Goal: Obtain resource: Obtain resource

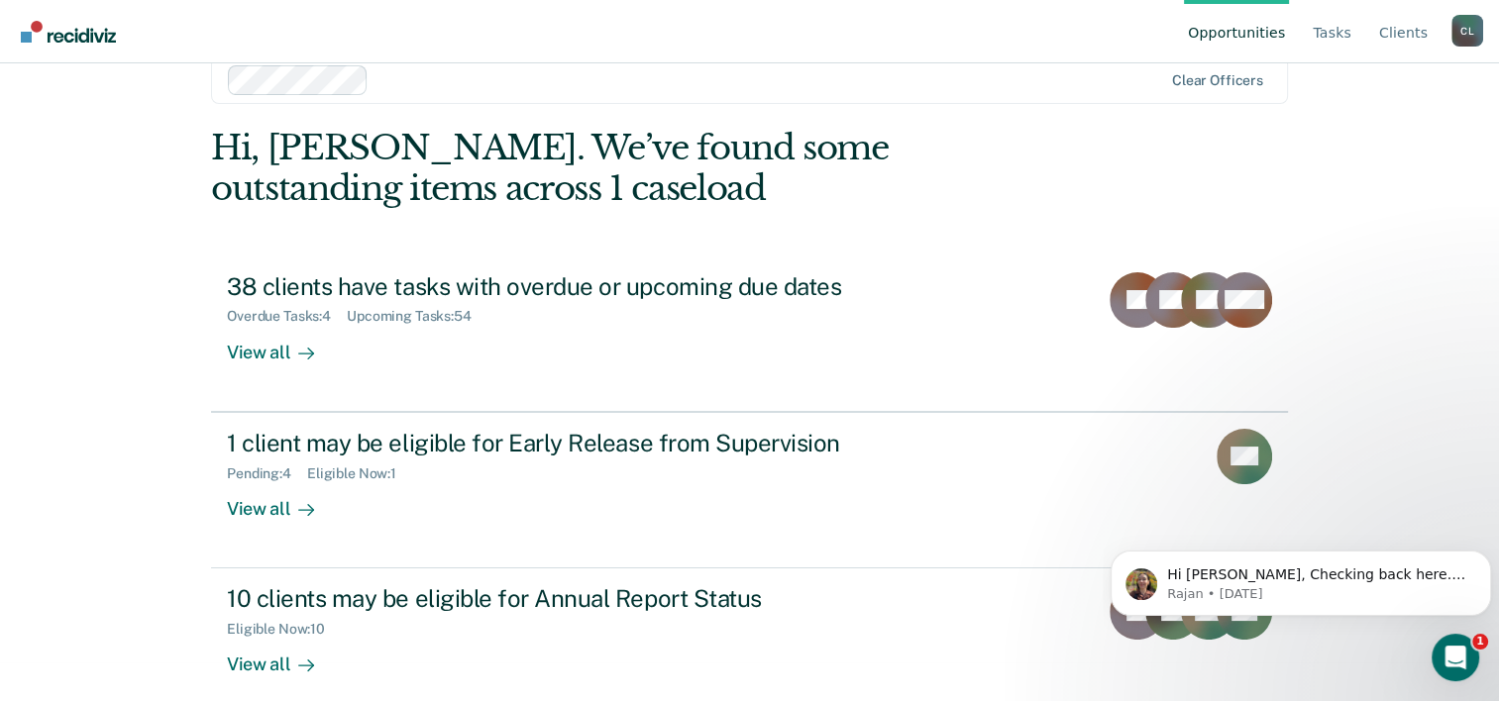
scroll to position [60, 0]
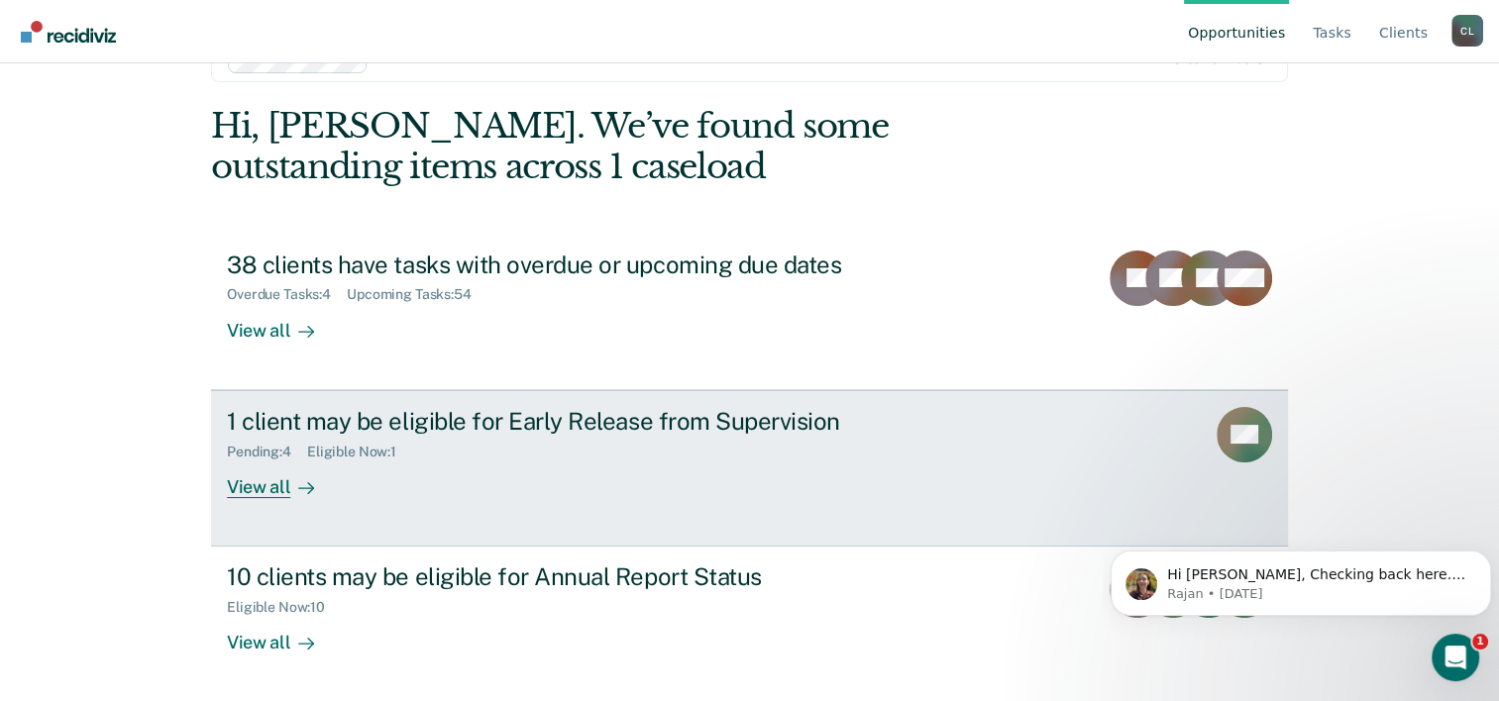
click at [423, 428] on div "1 client may be eligible for Early Release from Supervision" at bounding box center [574, 421] width 695 height 29
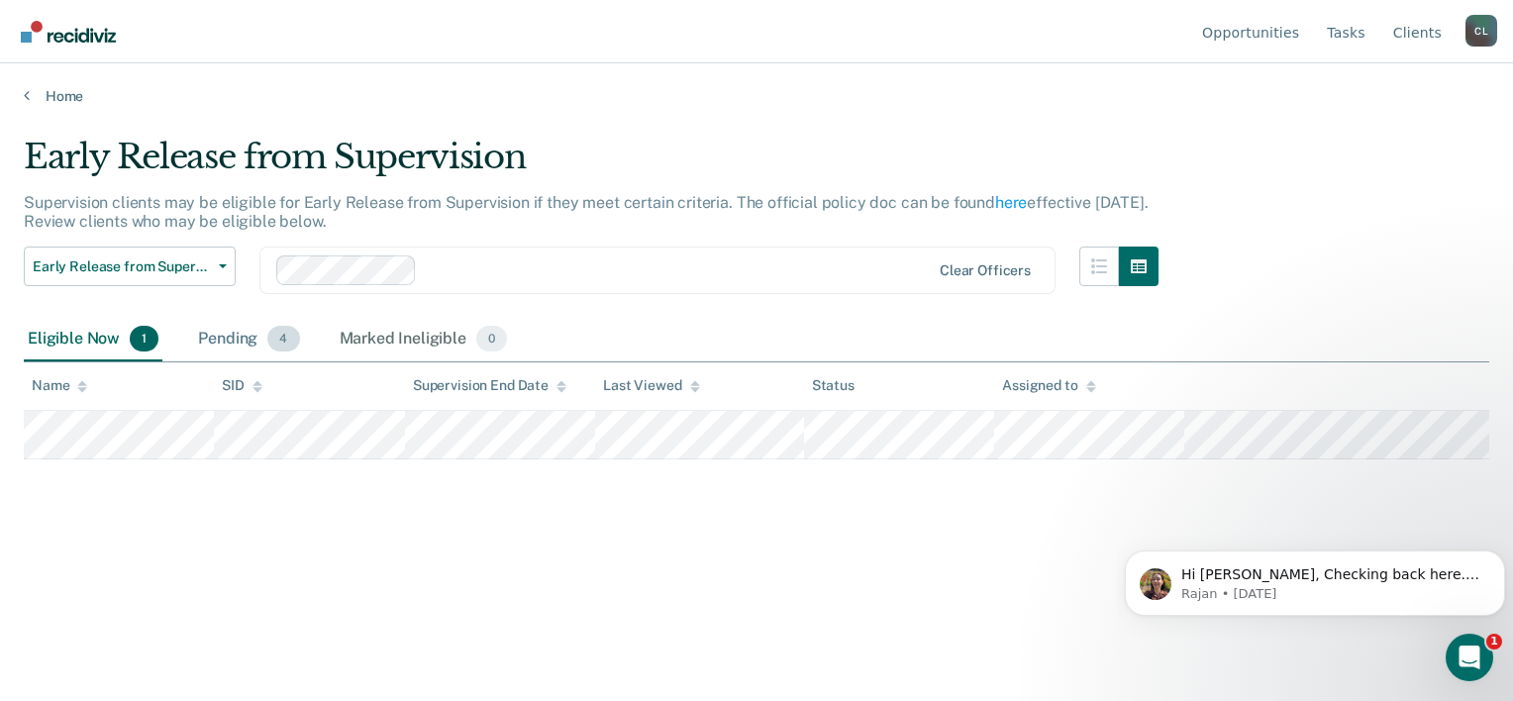
click at [282, 328] on span "4" at bounding box center [283, 339] width 32 height 26
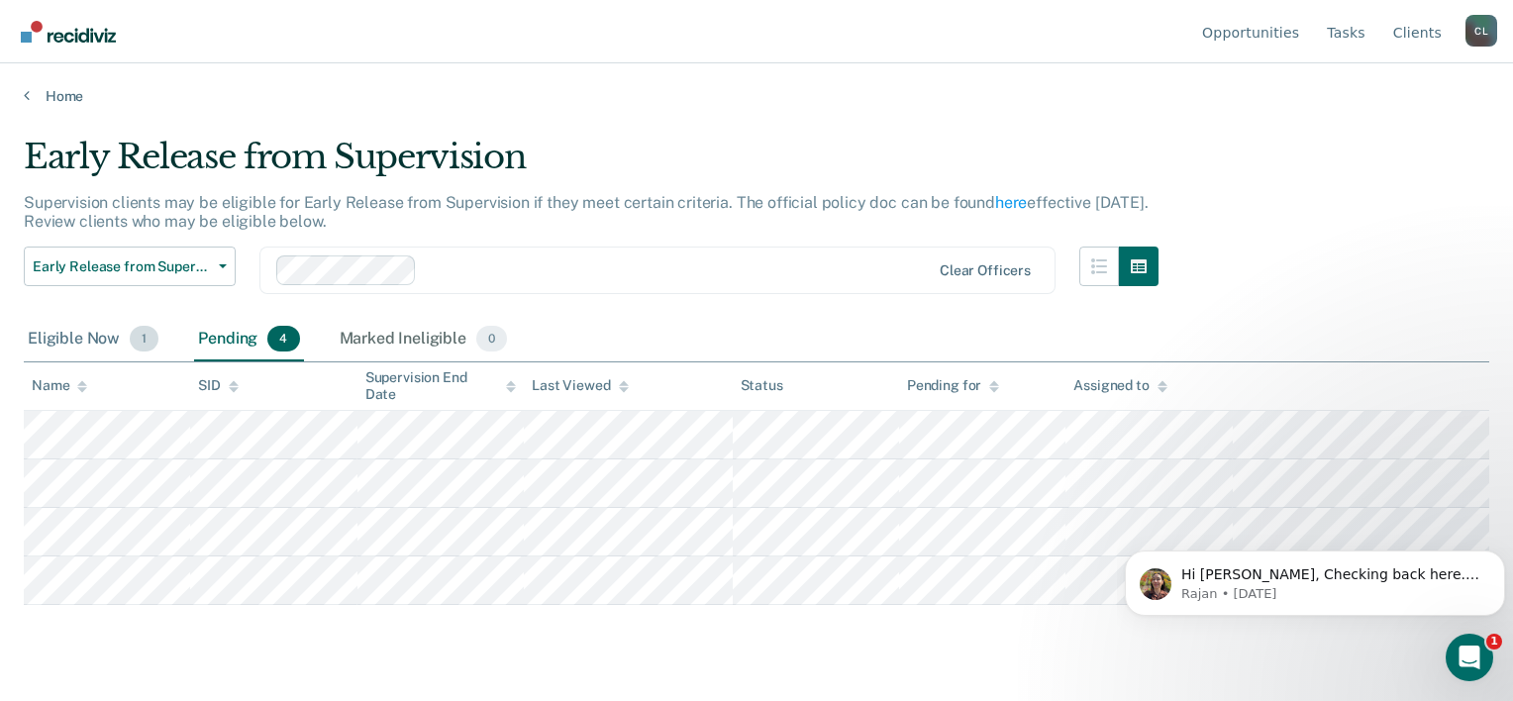
click at [65, 346] on div "Eligible Now 1" at bounding box center [93, 340] width 139 height 44
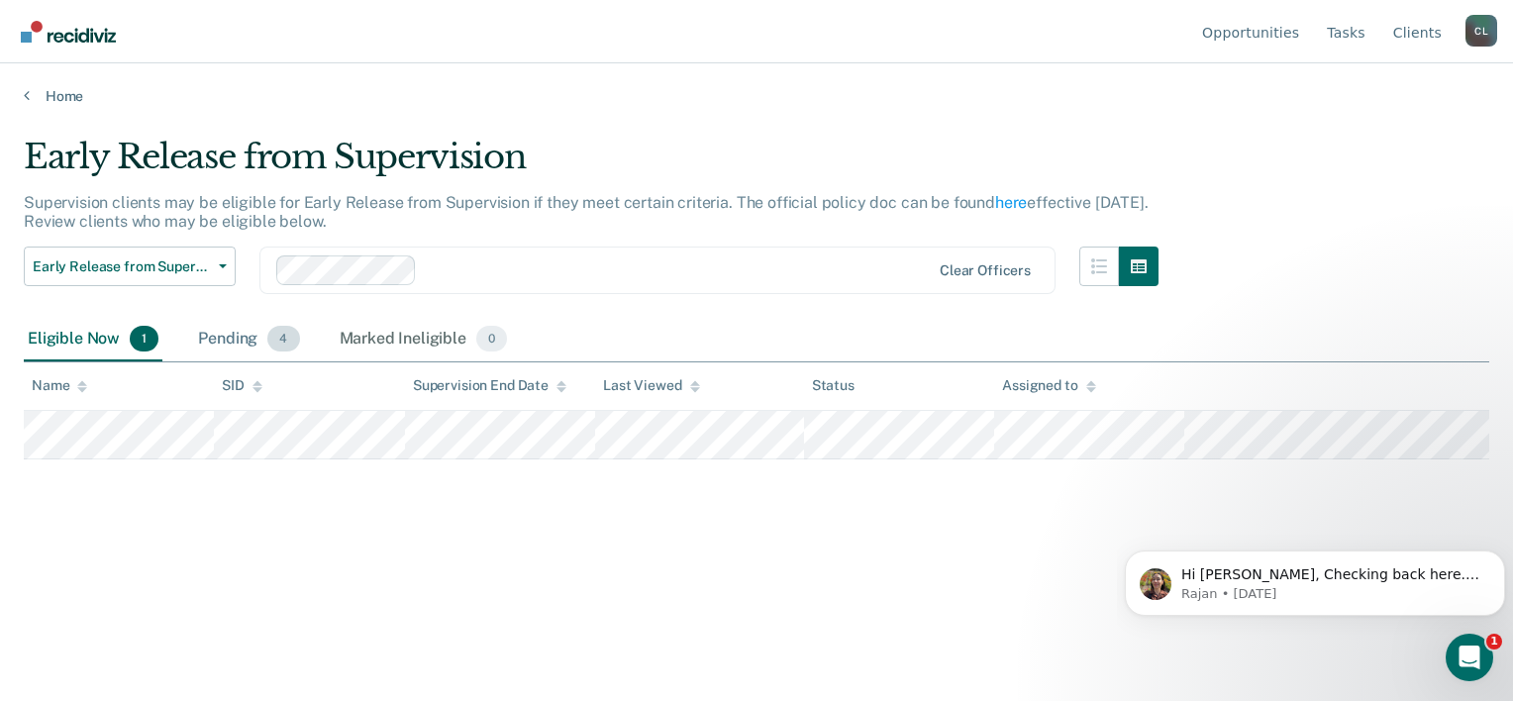
click at [225, 338] on div "Pending 4" at bounding box center [248, 340] width 109 height 44
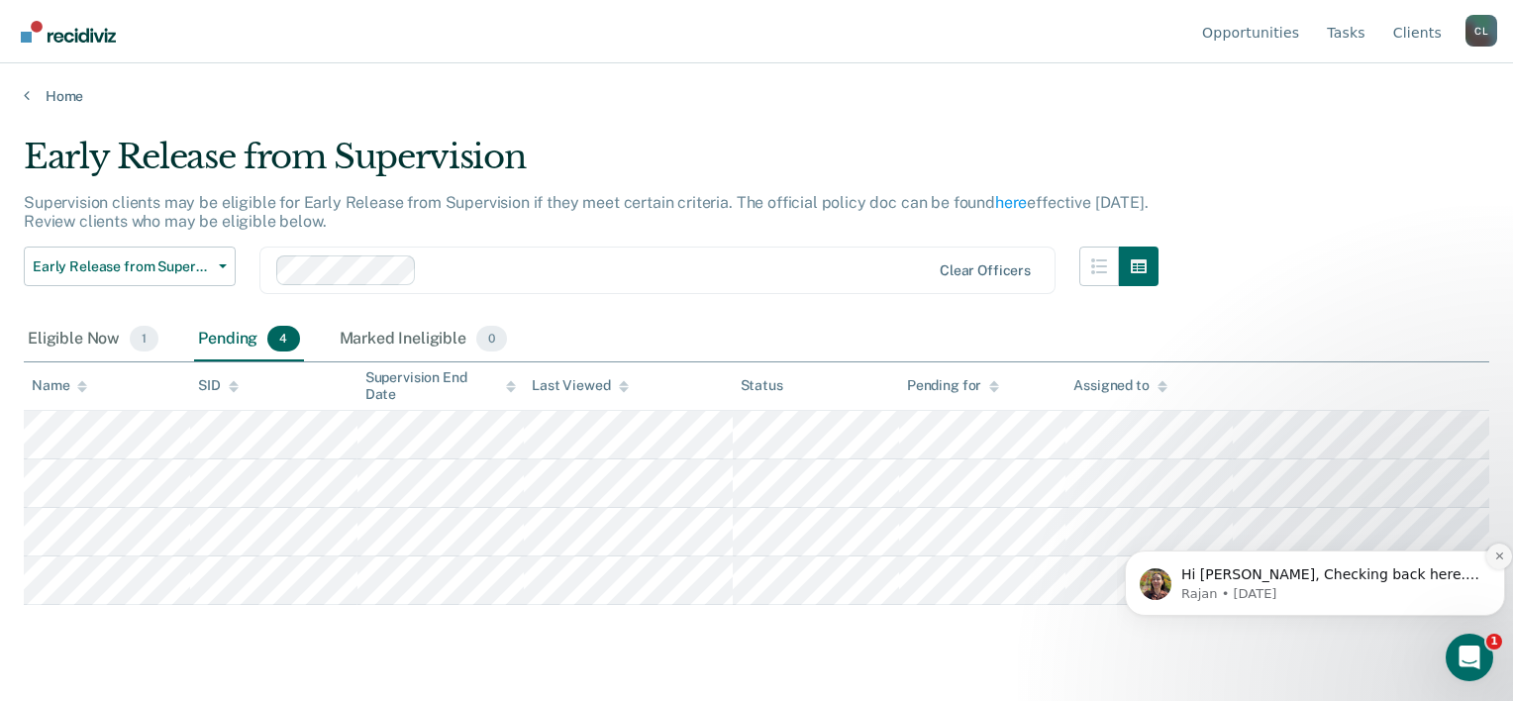
click at [1500, 553] on icon "Dismiss notification" at bounding box center [1500, 556] width 11 height 11
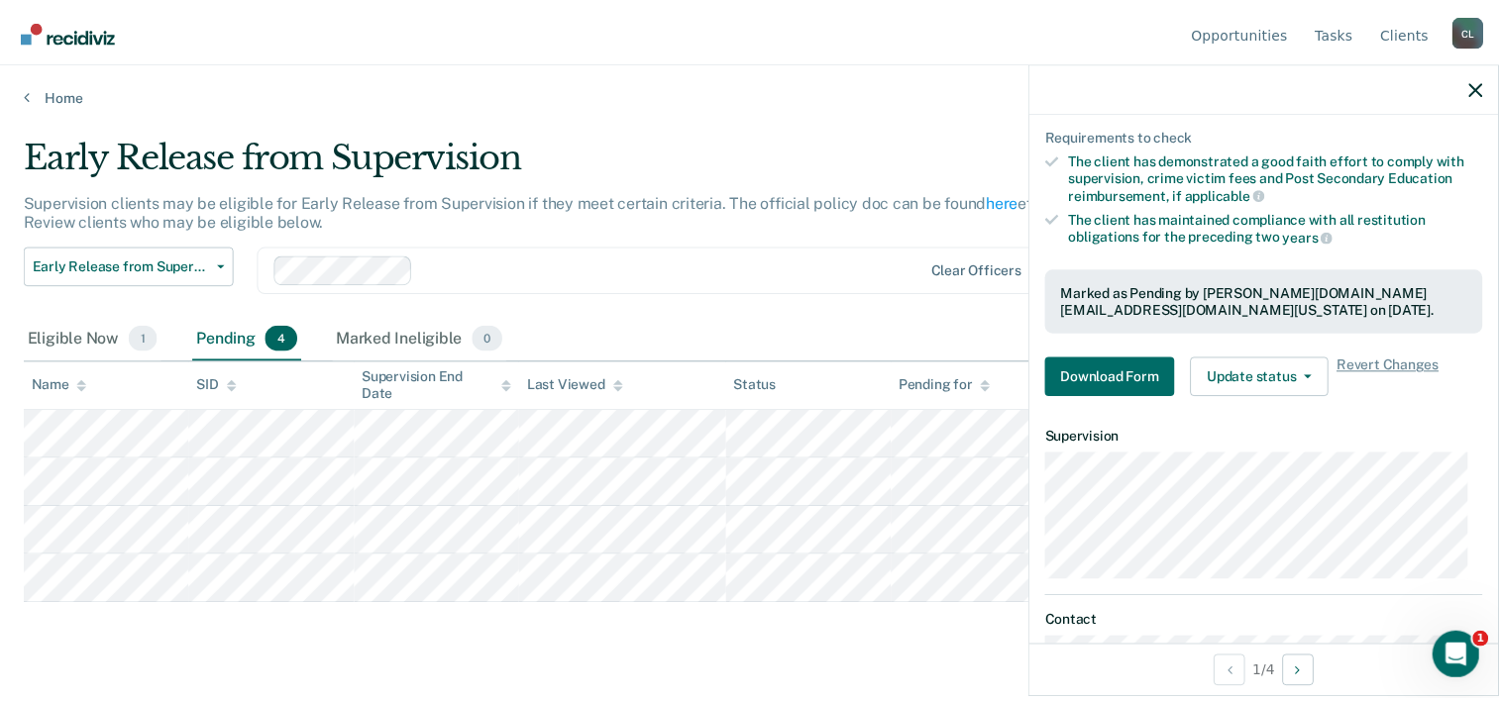
scroll to position [415, 0]
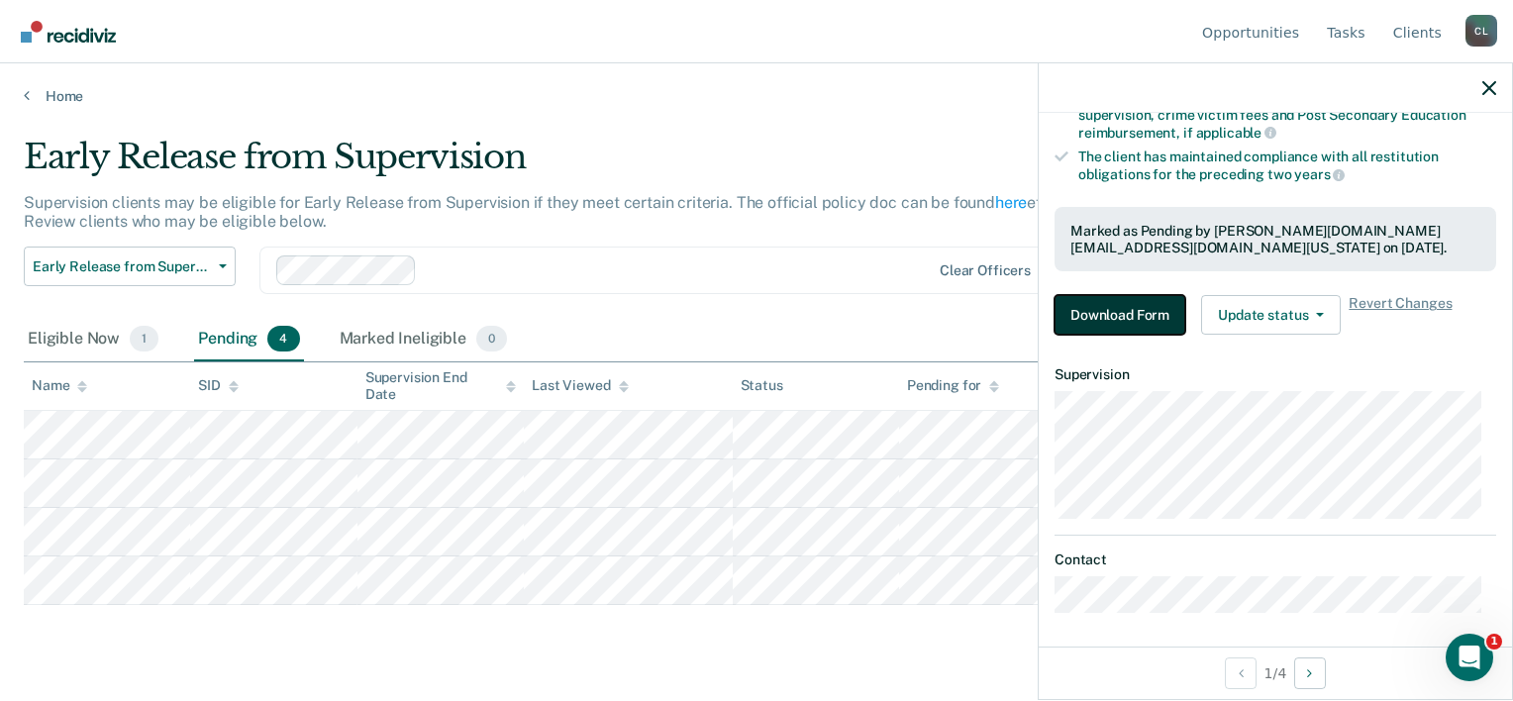
click at [1137, 315] on button "Download Form" at bounding box center [1120, 315] width 131 height 40
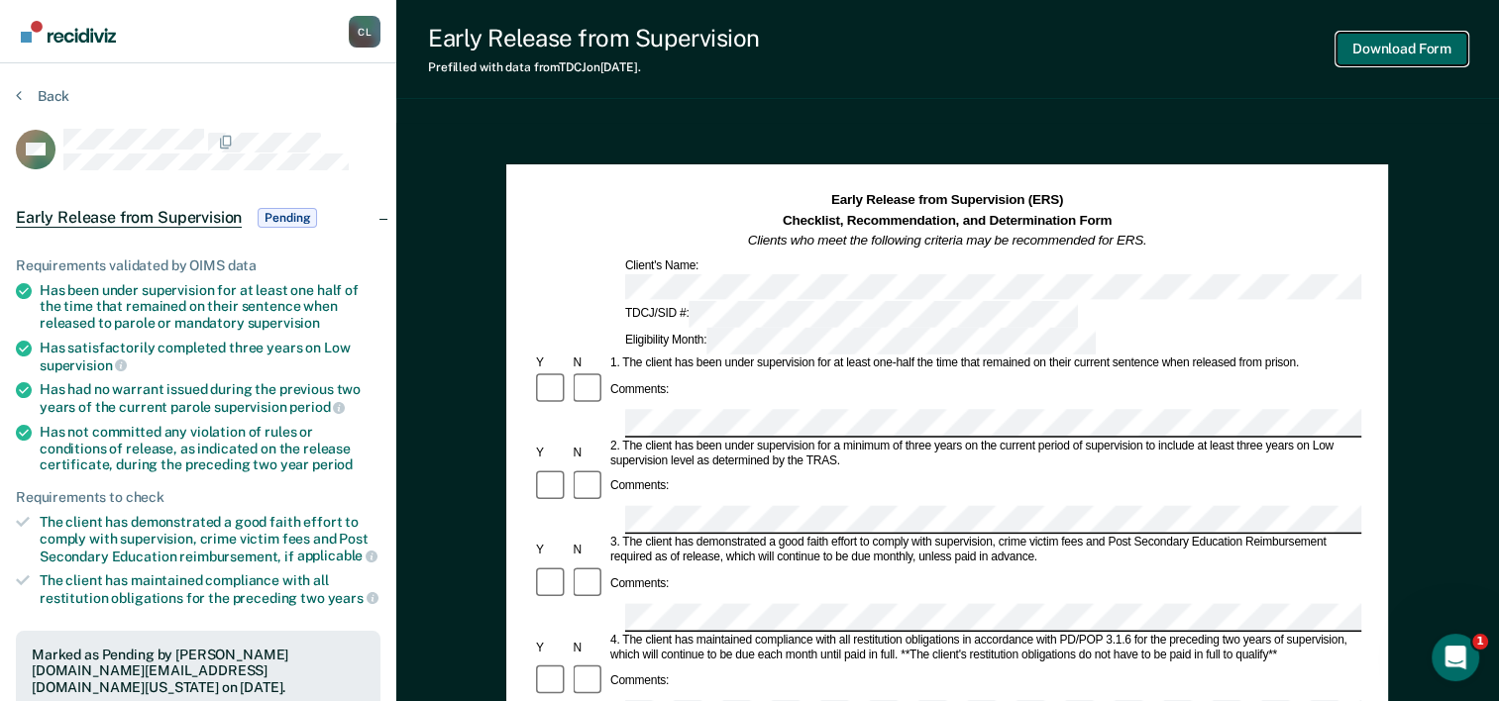
click at [1399, 48] on button "Download Form" at bounding box center [1401, 49] width 131 height 33
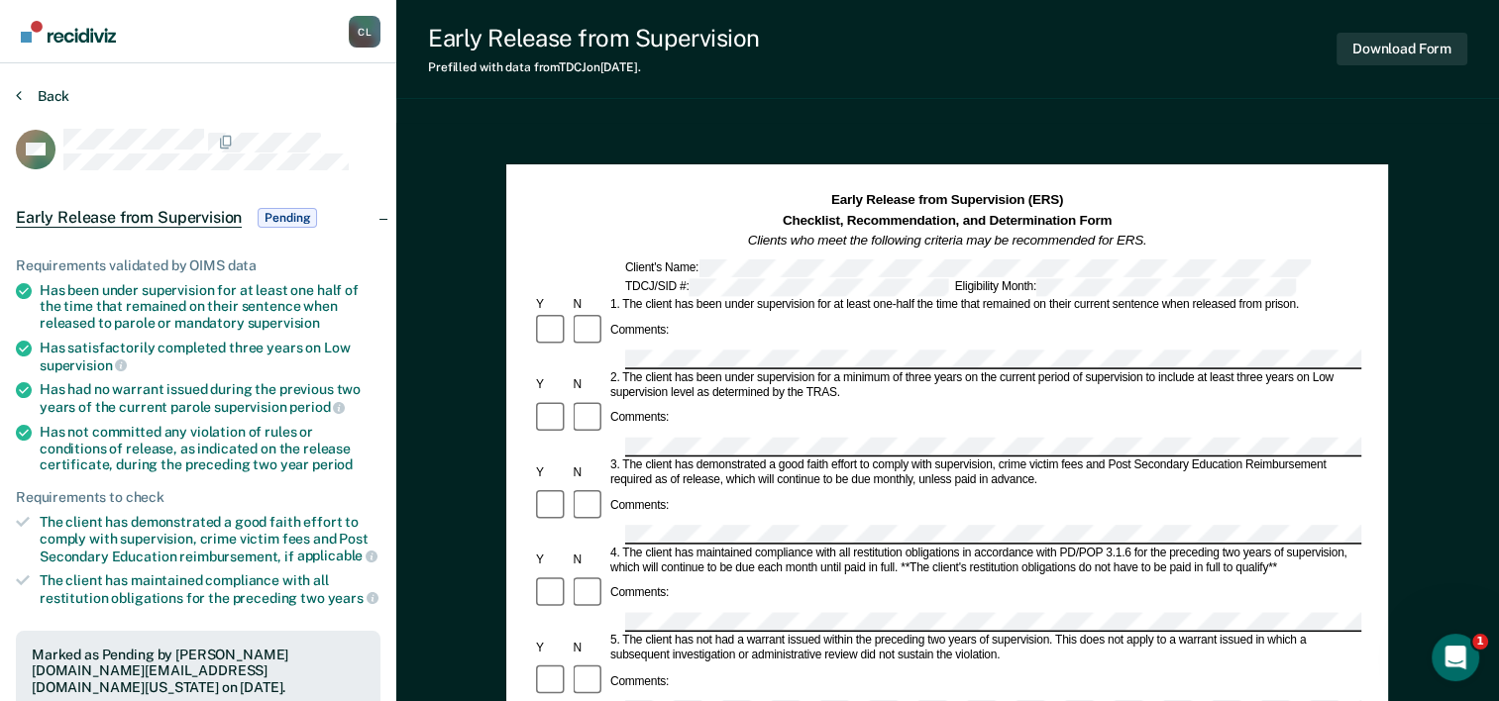
click at [56, 88] on section "Back GA Early Release from Supervision Pending Requirements validated by OIMS d…" at bounding box center [198, 578] width 396 height 1030
drag, startPoint x: 56, startPoint y: 88, endPoint x: 48, endPoint y: 94, distance: 10.7
click at [48, 94] on button "Back" at bounding box center [42, 96] width 53 height 18
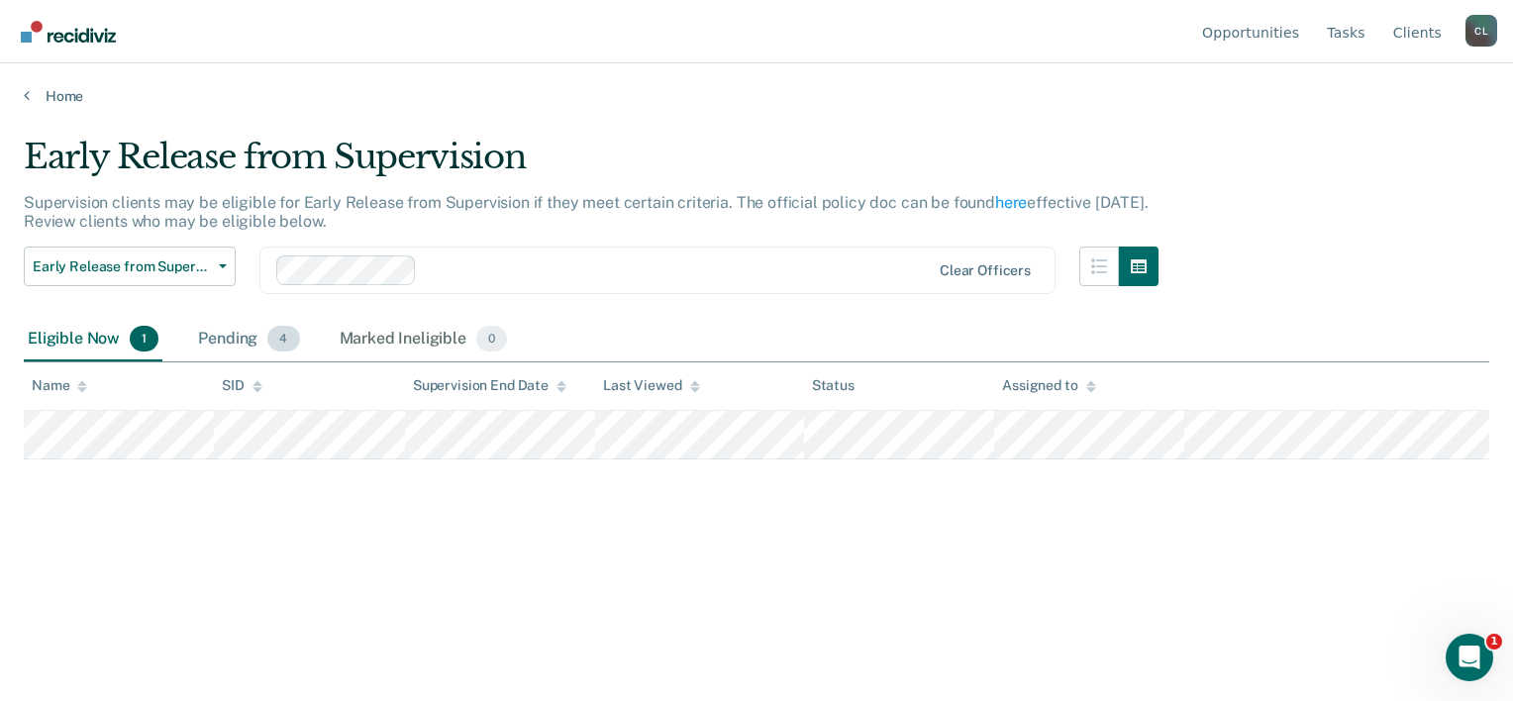
click at [241, 333] on div "Pending 4" at bounding box center [248, 340] width 109 height 44
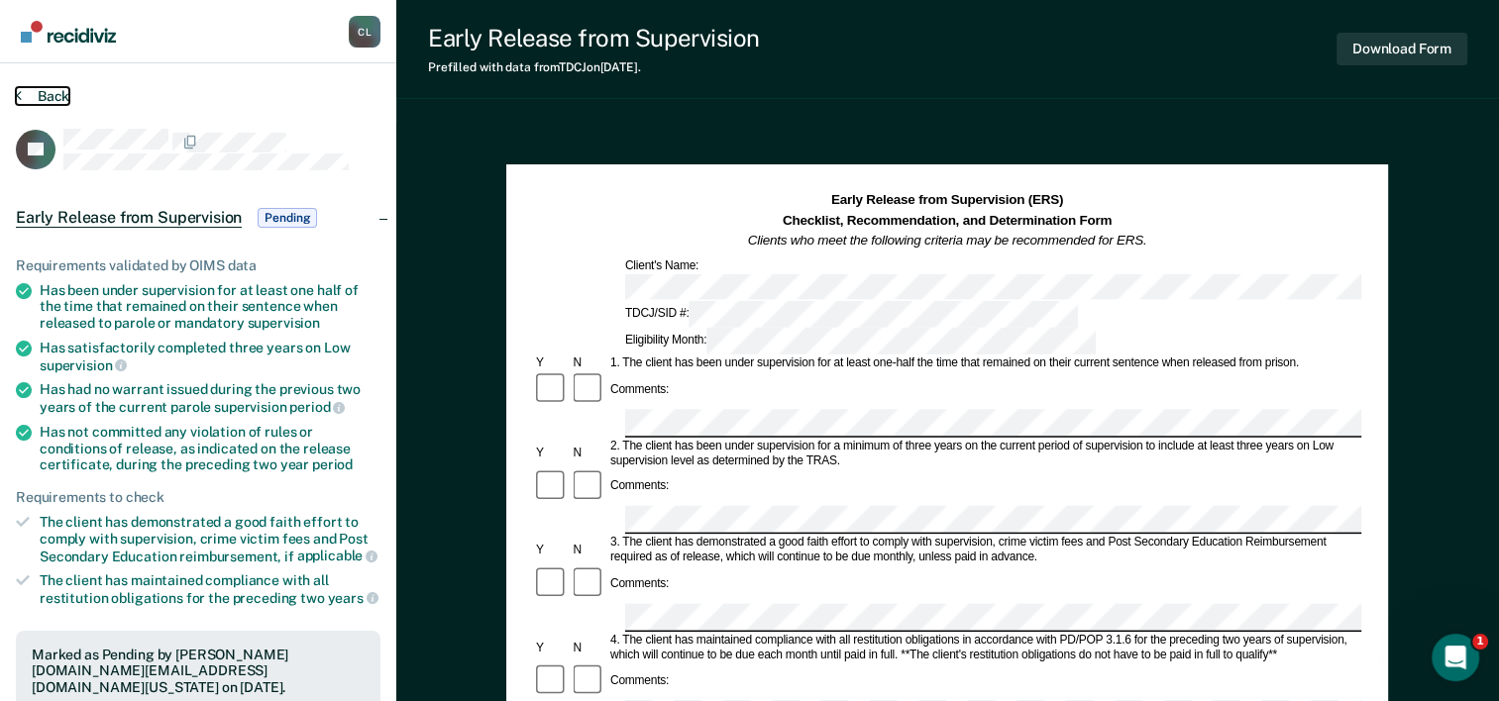
click at [40, 91] on button "Back" at bounding box center [42, 96] width 53 height 18
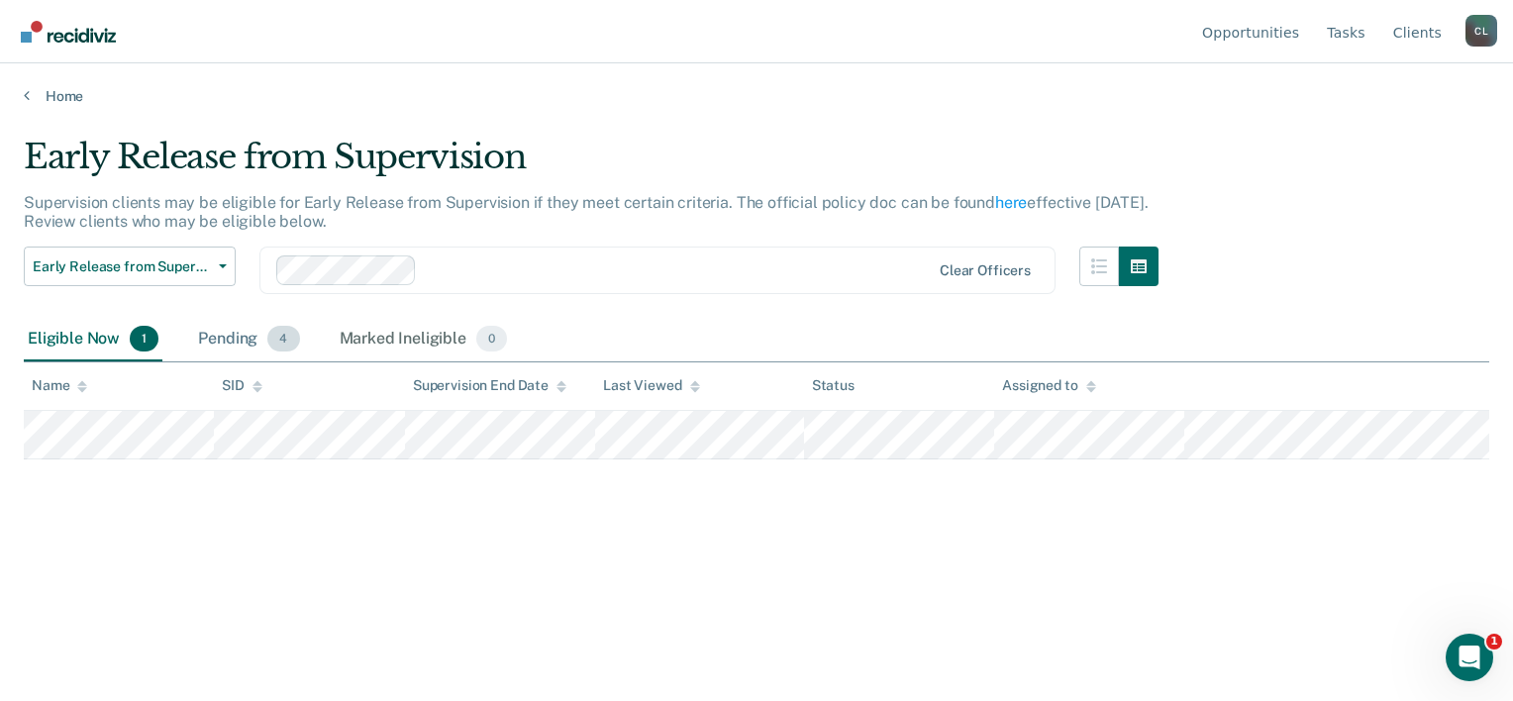
click at [236, 345] on div "Pending 4" at bounding box center [248, 340] width 109 height 44
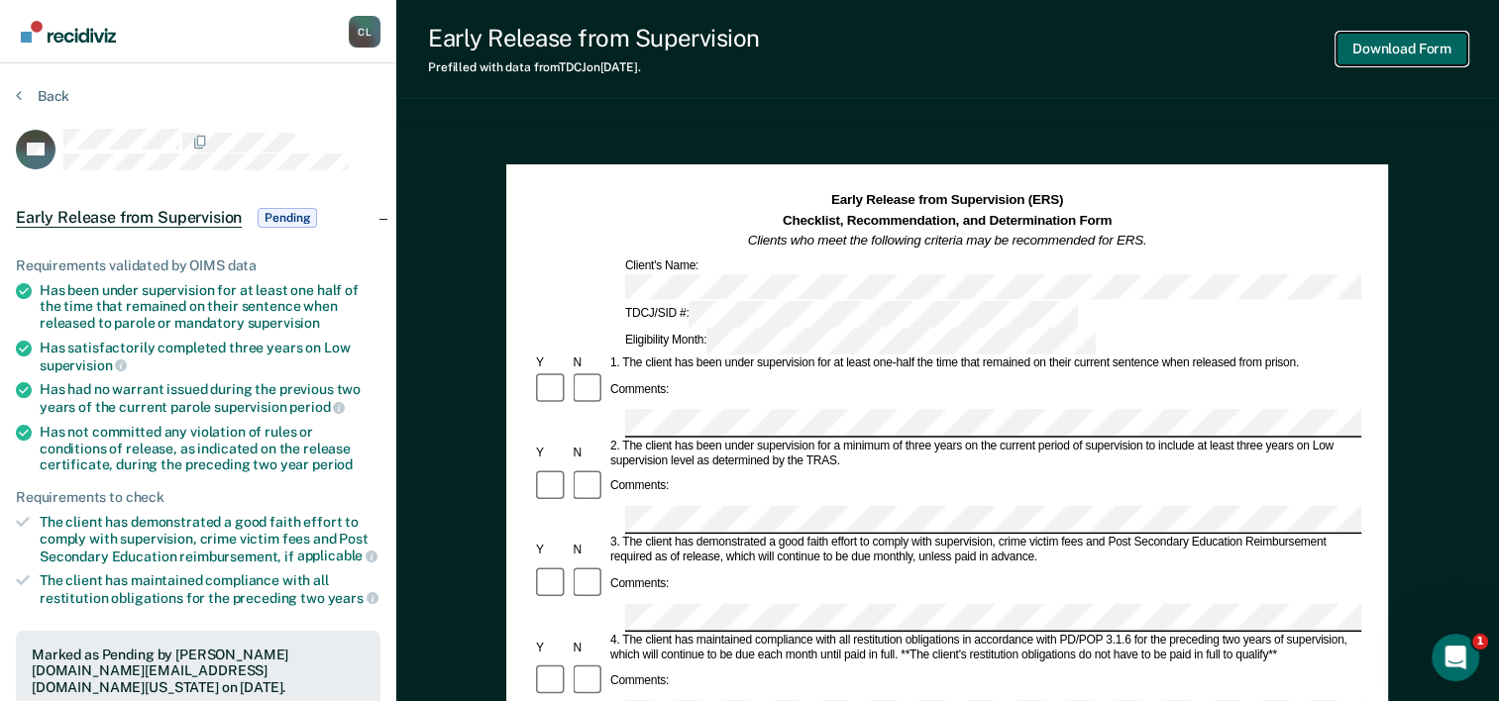
click at [1419, 59] on button "Download Form" at bounding box center [1401, 49] width 131 height 33
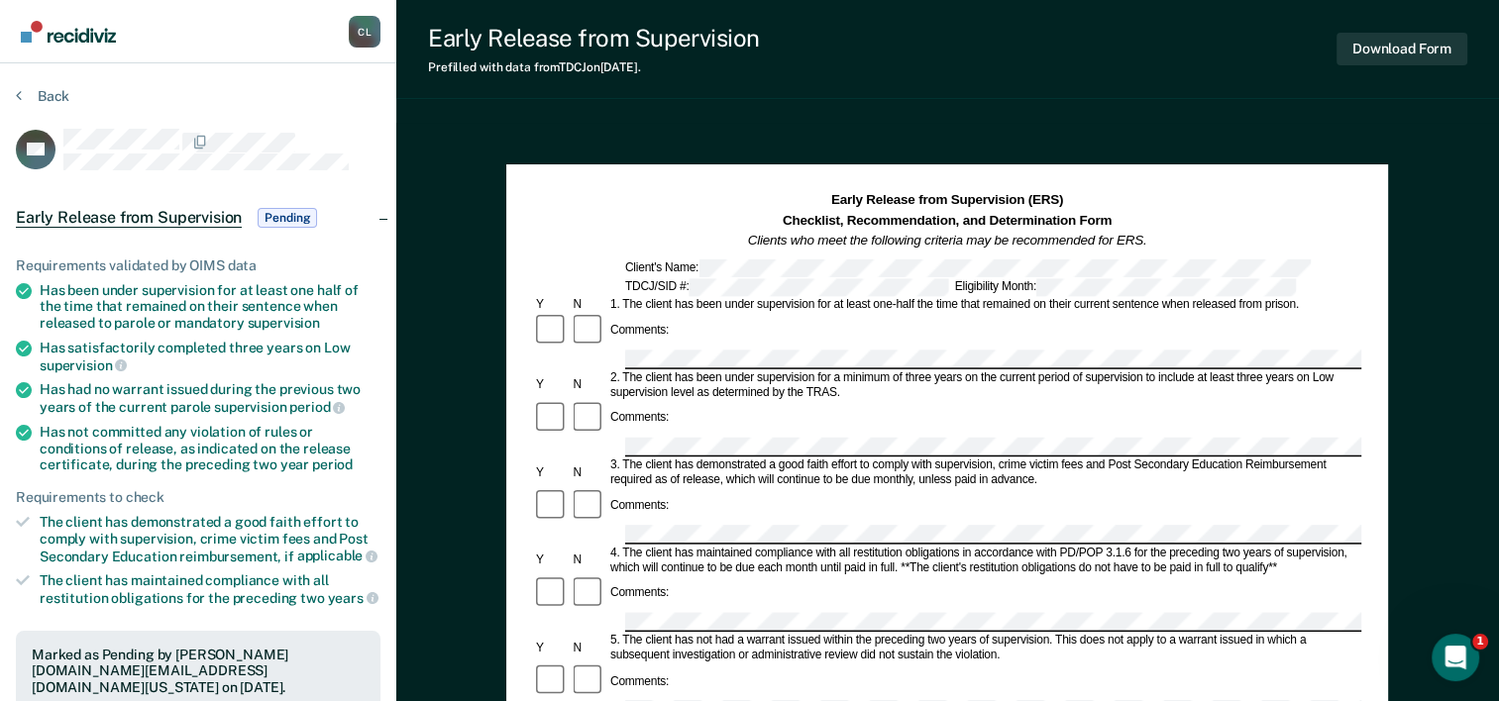
click at [54, 83] on section "Back EA Early Release from Supervision Pending Requirements validated by OIMS d…" at bounding box center [198, 600] width 396 height 1075
click at [49, 93] on button "Back" at bounding box center [42, 96] width 53 height 18
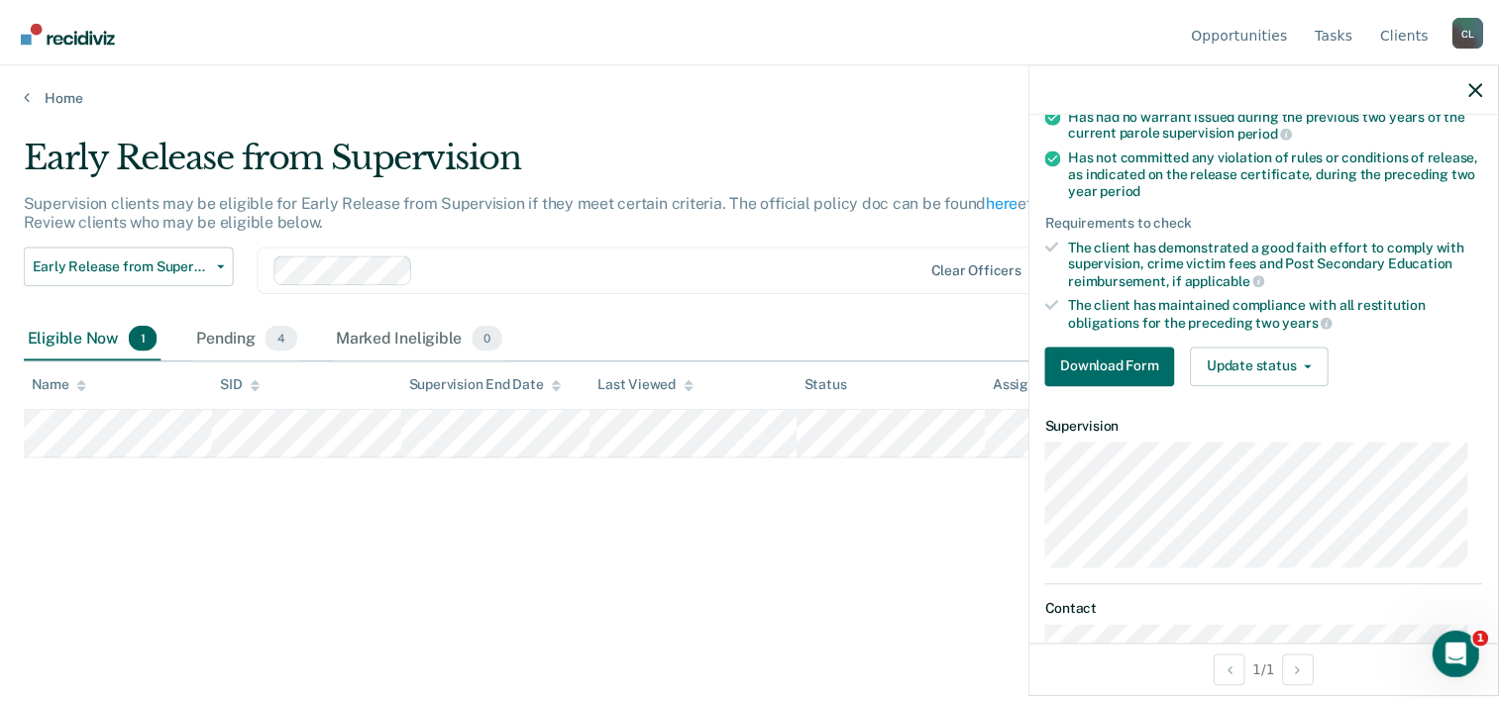
scroll to position [297, 0]
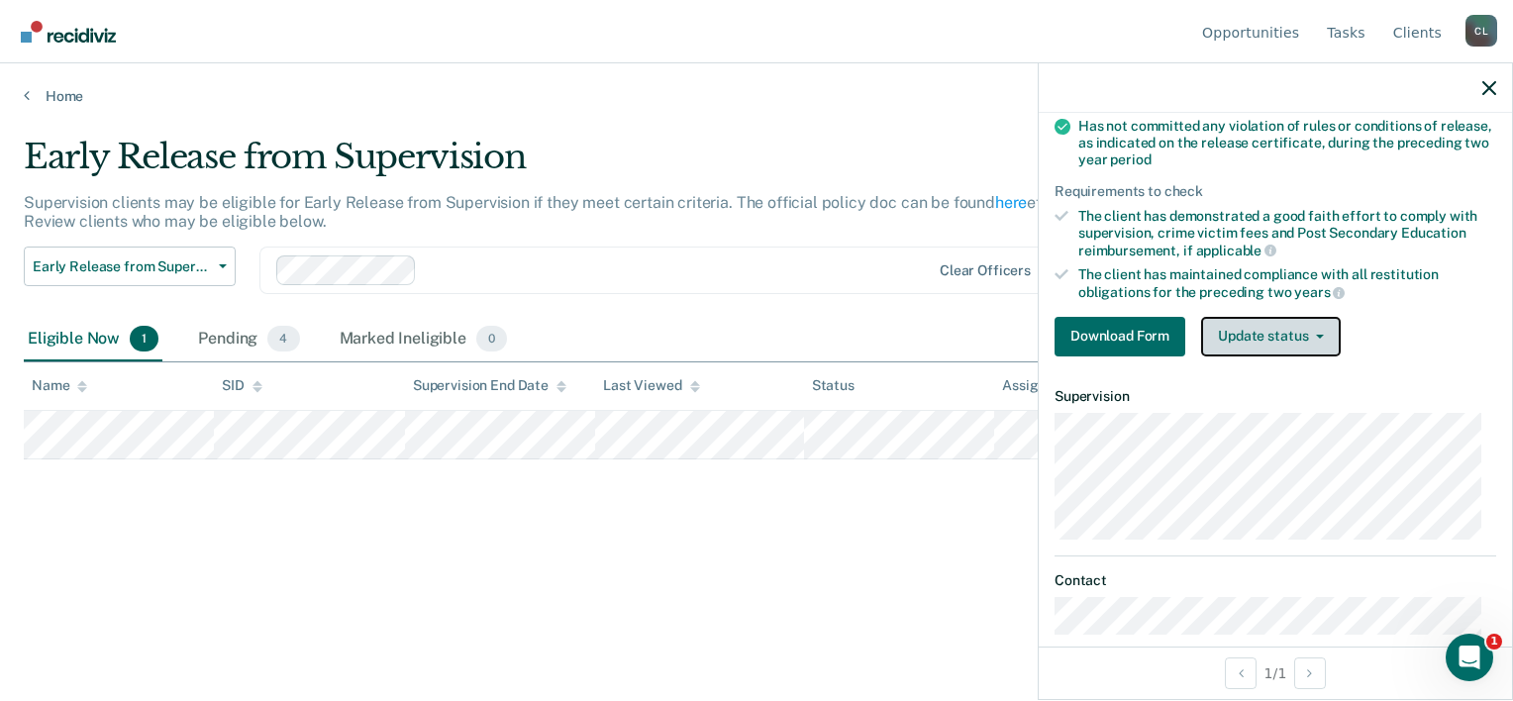
click at [1286, 321] on button "Update status" at bounding box center [1271, 337] width 140 height 40
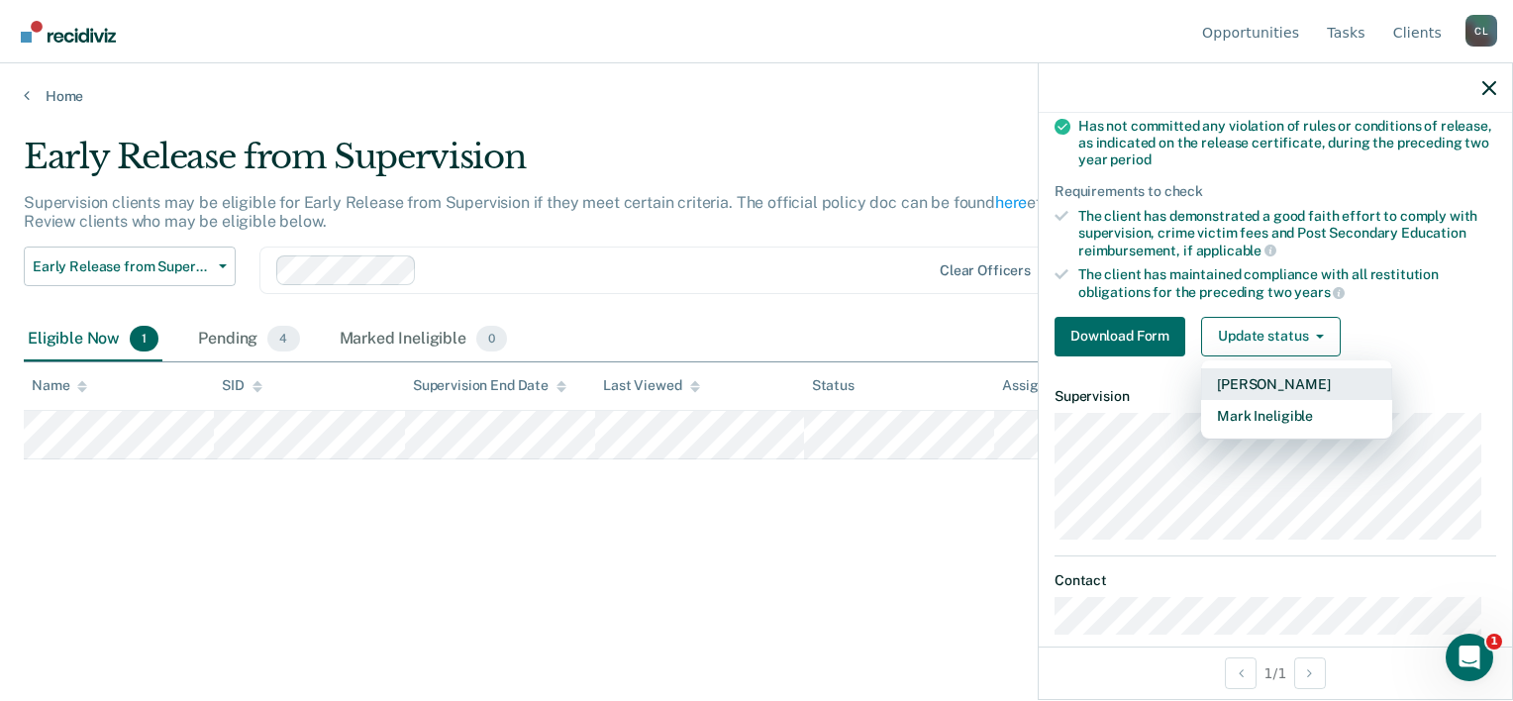
click at [1327, 379] on button "[PERSON_NAME]" at bounding box center [1296, 384] width 191 height 32
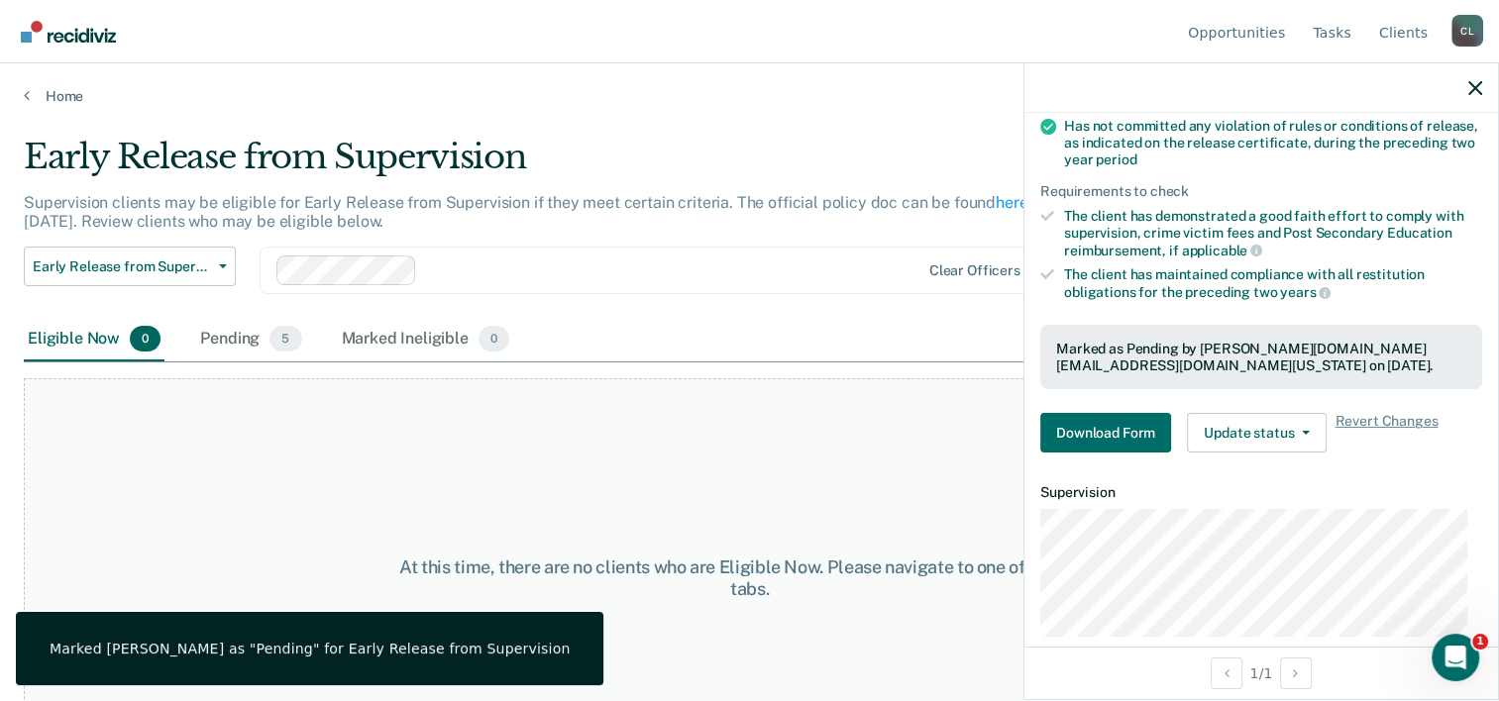
click at [486, 452] on div "At this time, there are no clients who are Eligible Now. Please navigate to one…" at bounding box center [749, 578] width 1451 height 400
click at [218, 336] on div "Pending 5" at bounding box center [250, 340] width 109 height 44
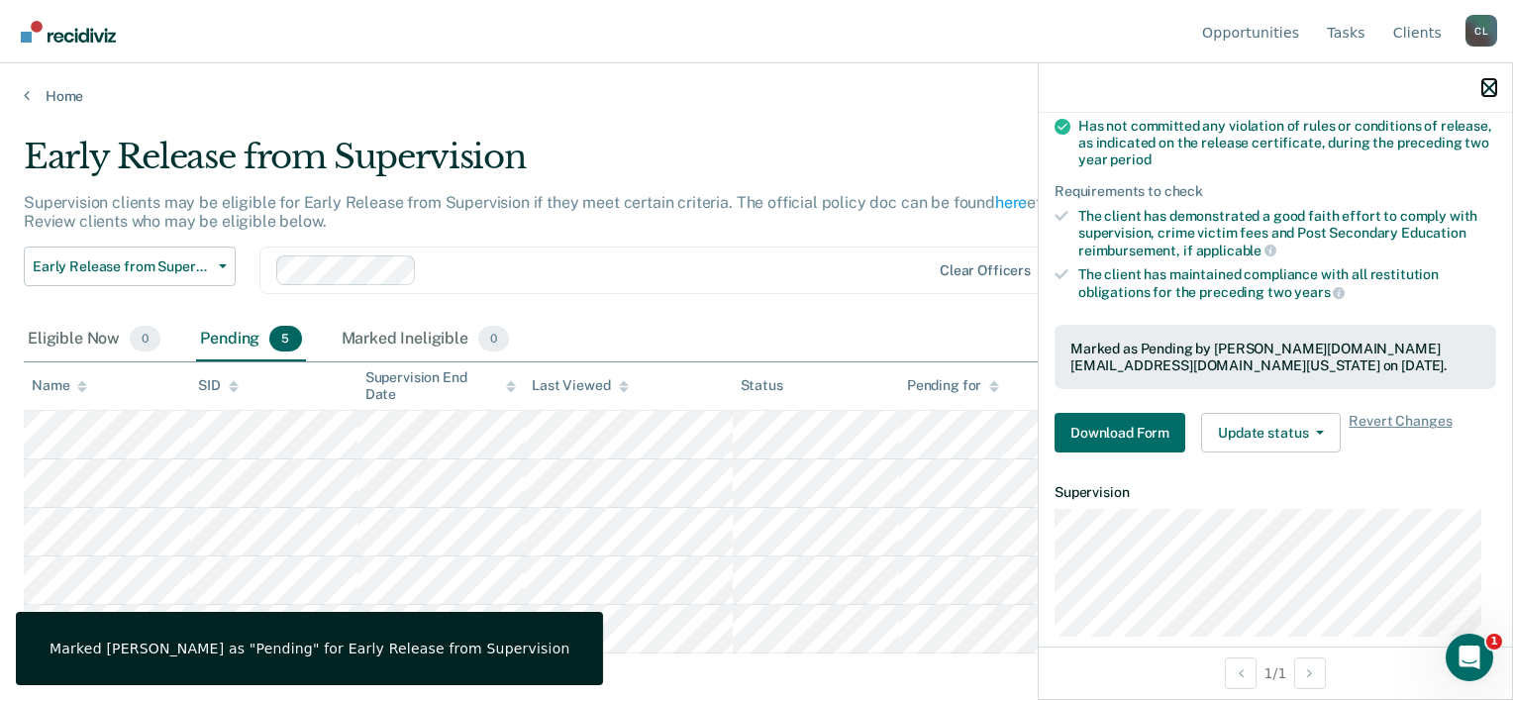
click at [1491, 79] on button "button" at bounding box center [1490, 87] width 14 height 17
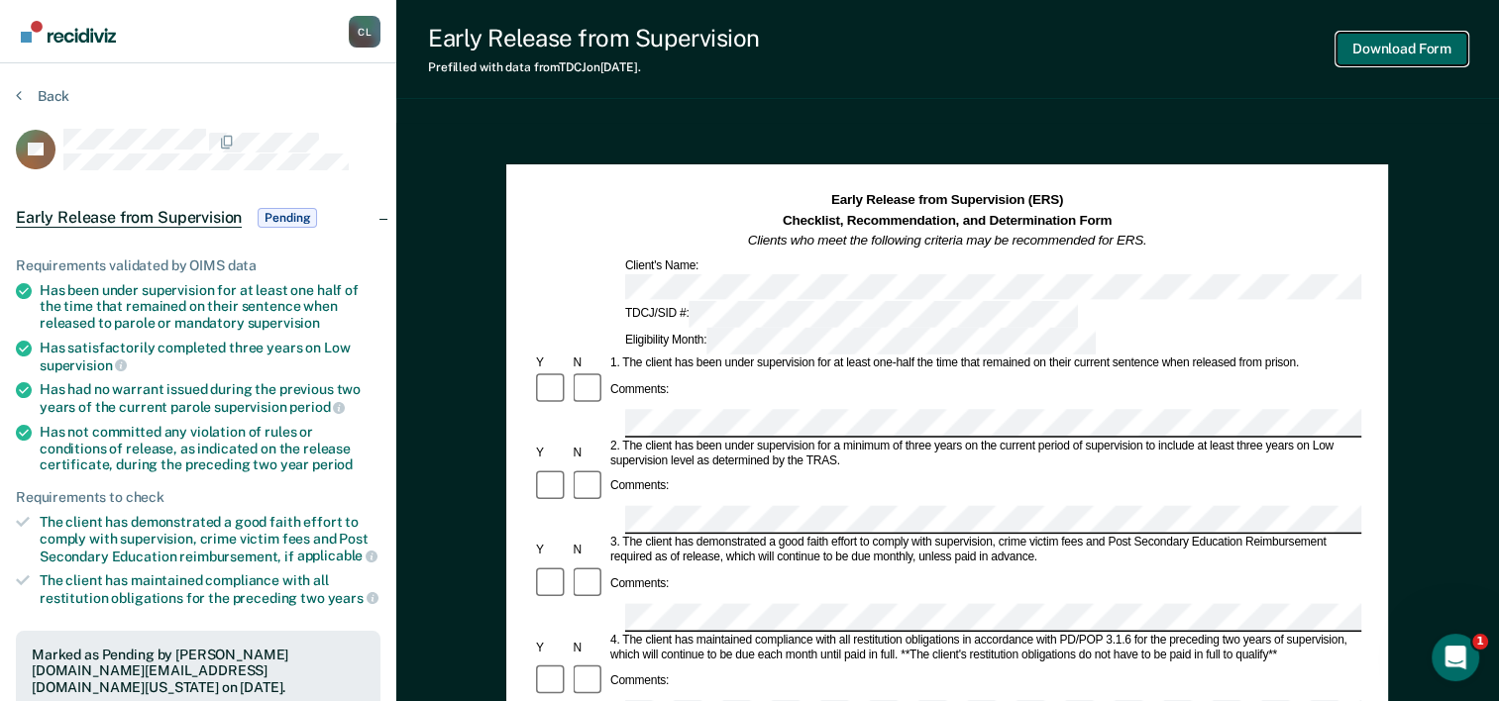
click at [1425, 48] on button "Download Form" at bounding box center [1401, 49] width 131 height 33
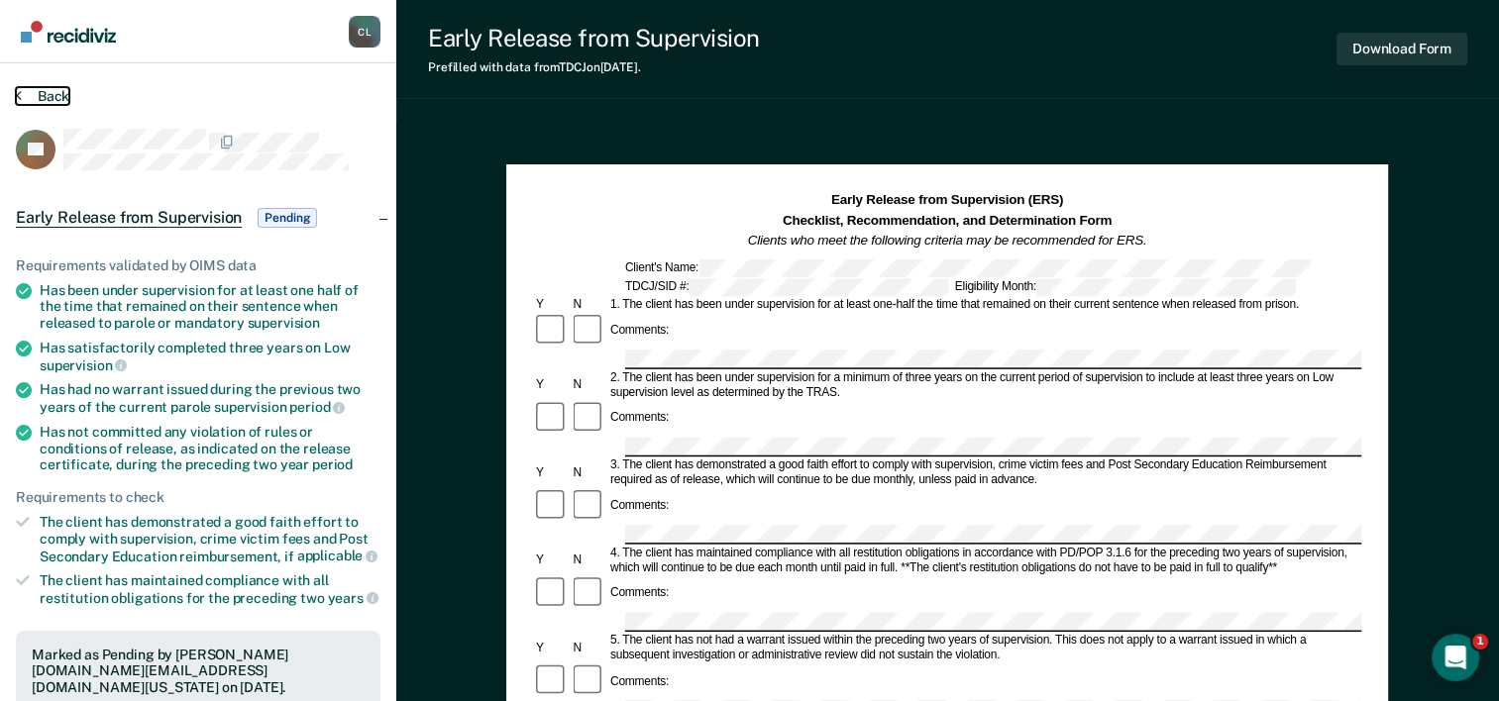
click at [39, 89] on button "Back" at bounding box center [42, 96] width 53 height 18
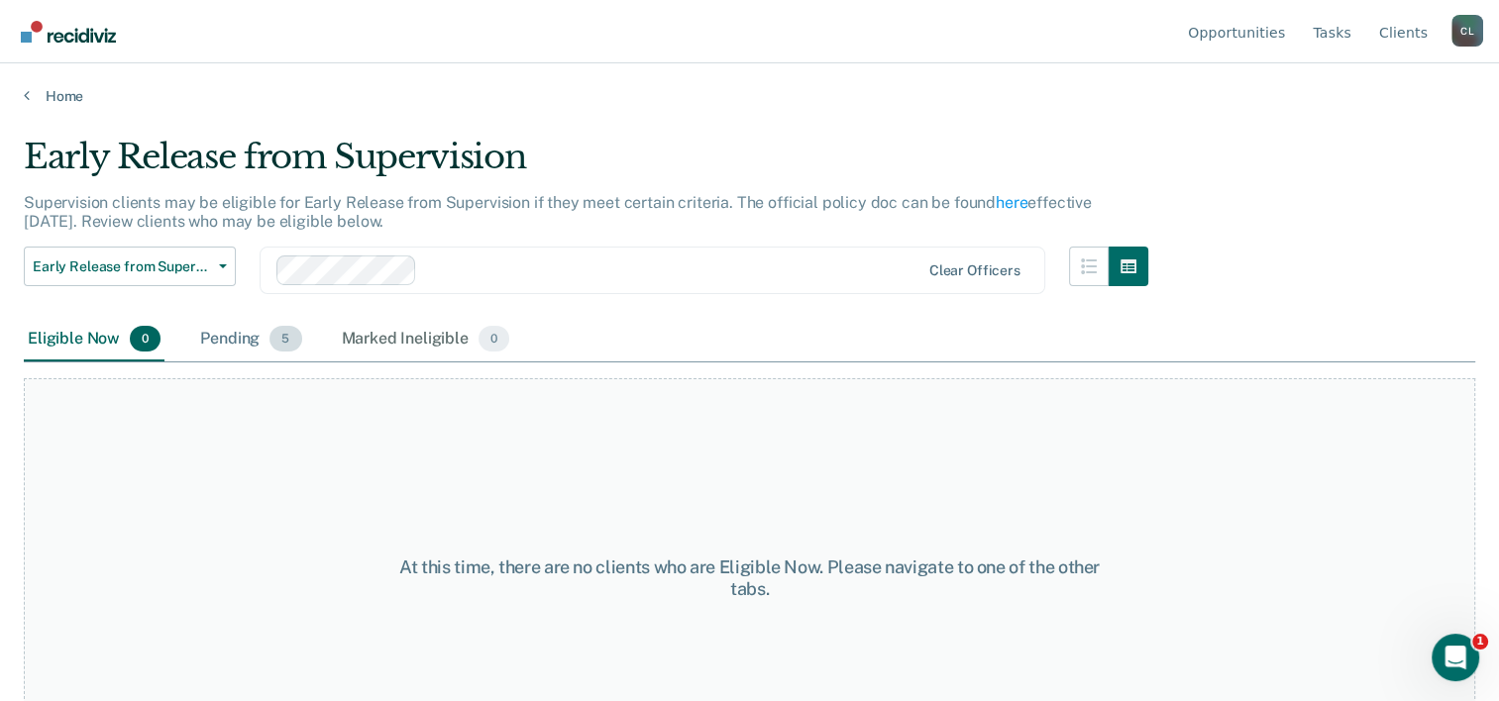
click at [226, 336] on div "Pending 5" at bounding box center [250, 340] width 109 height 44
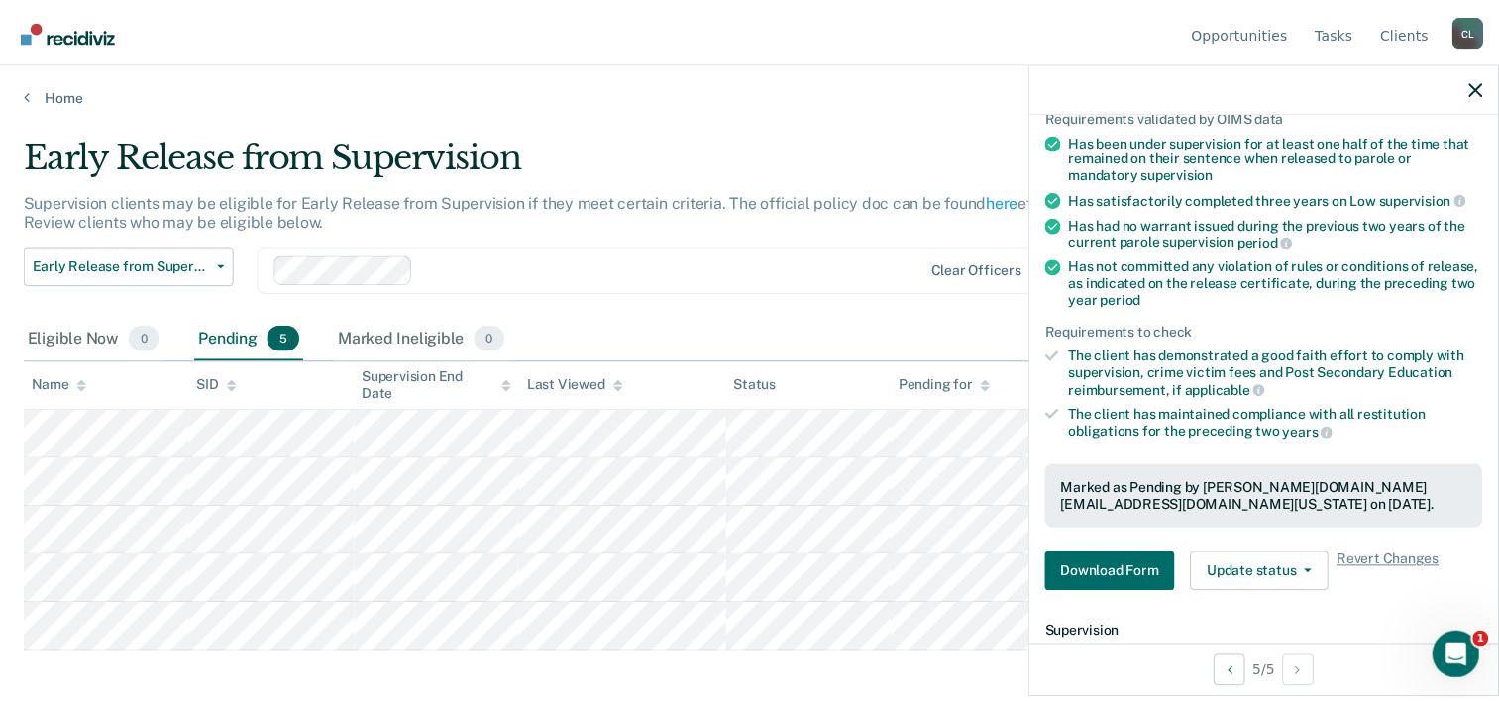
scroll to position [460, 0]
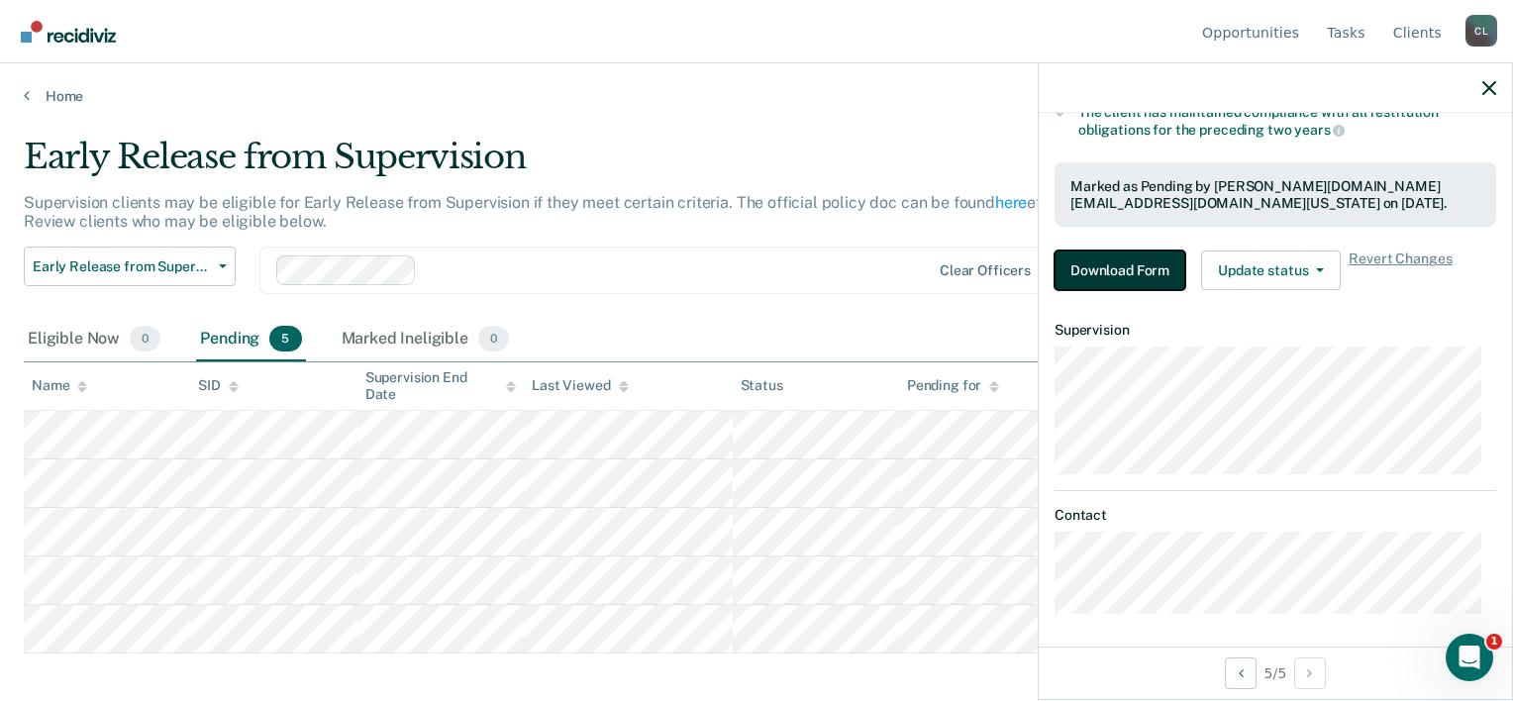
click at [1121, 267] on button "Download Form" at bounding box center [1120, 271] width 131 height 40
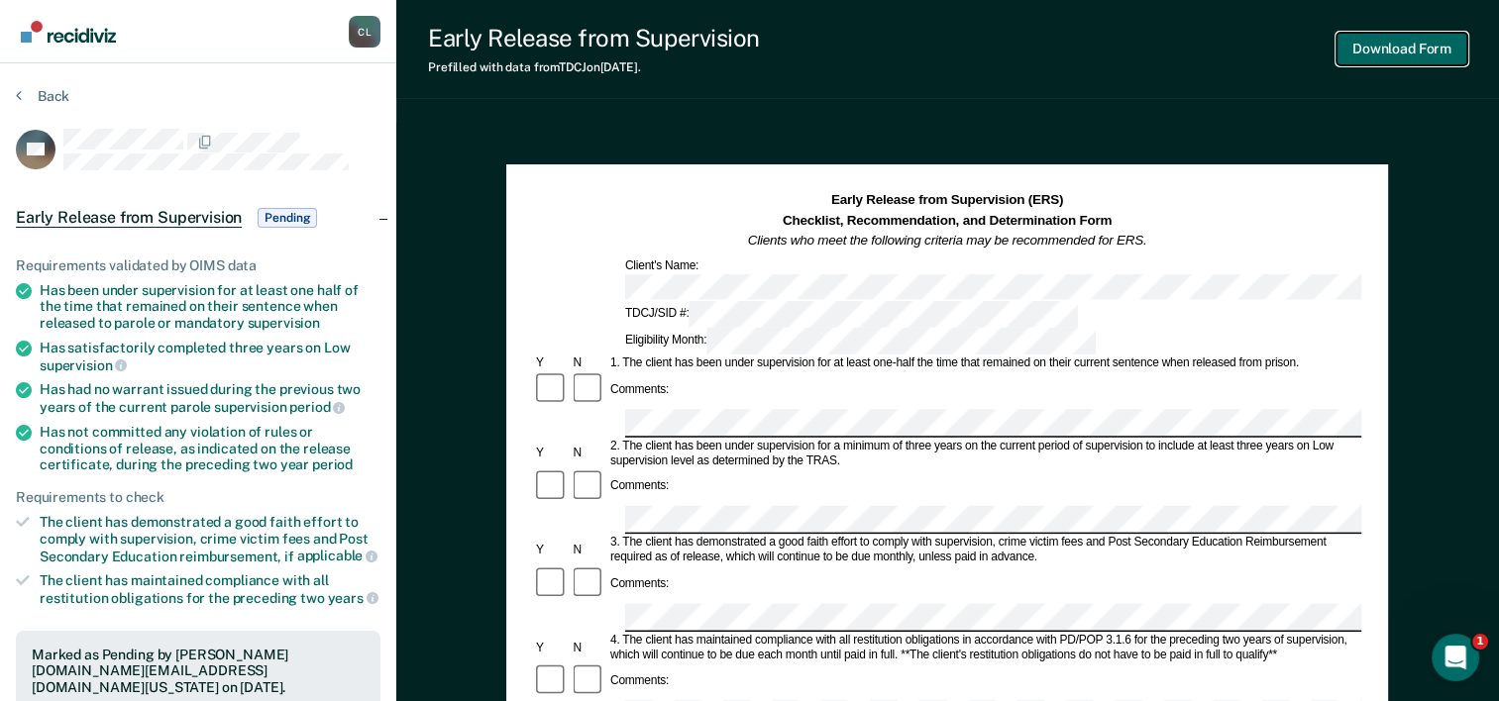
click at [1418, 52] on button "Download Form" at bounding box center [1401, 49] width 131 height 33
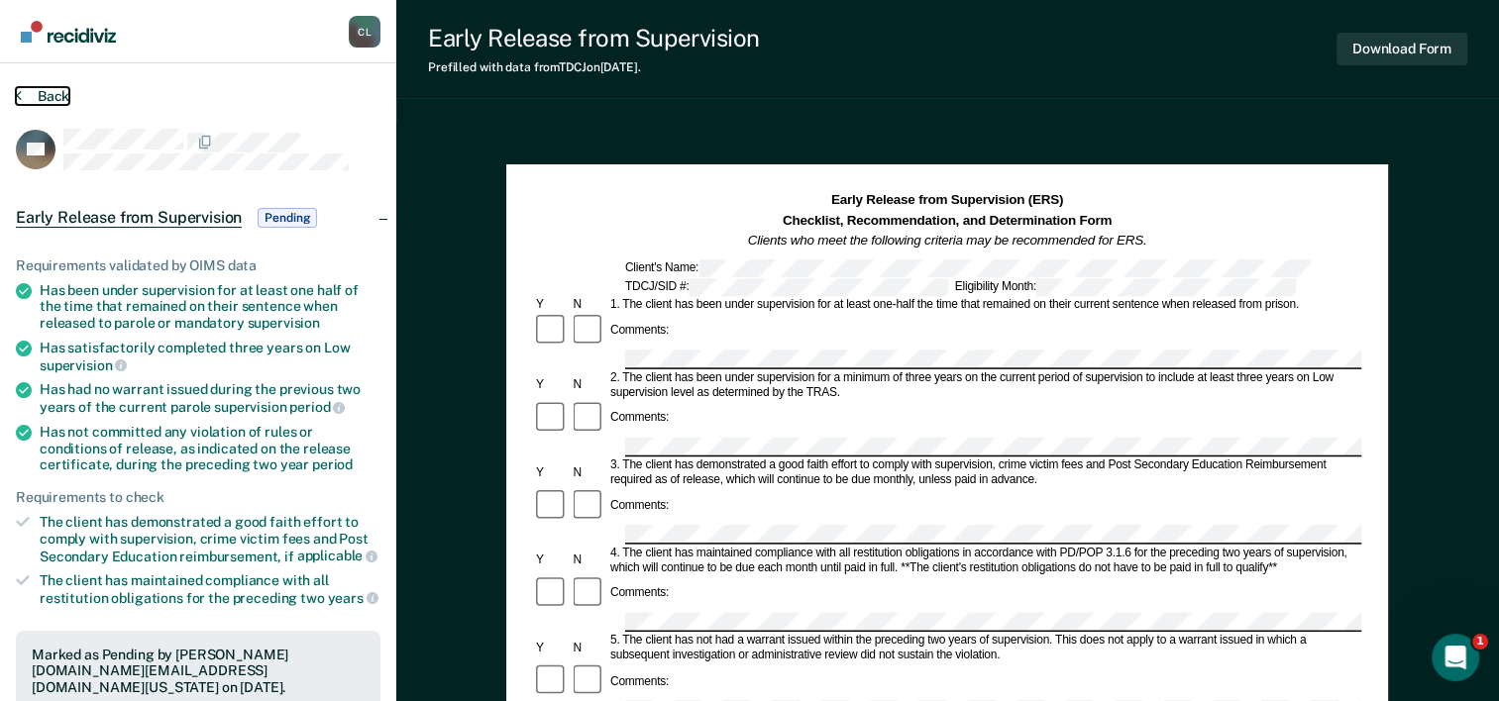
click at [48, 90] on button "Back" at bounding box center [42, 96] width 53 height 18
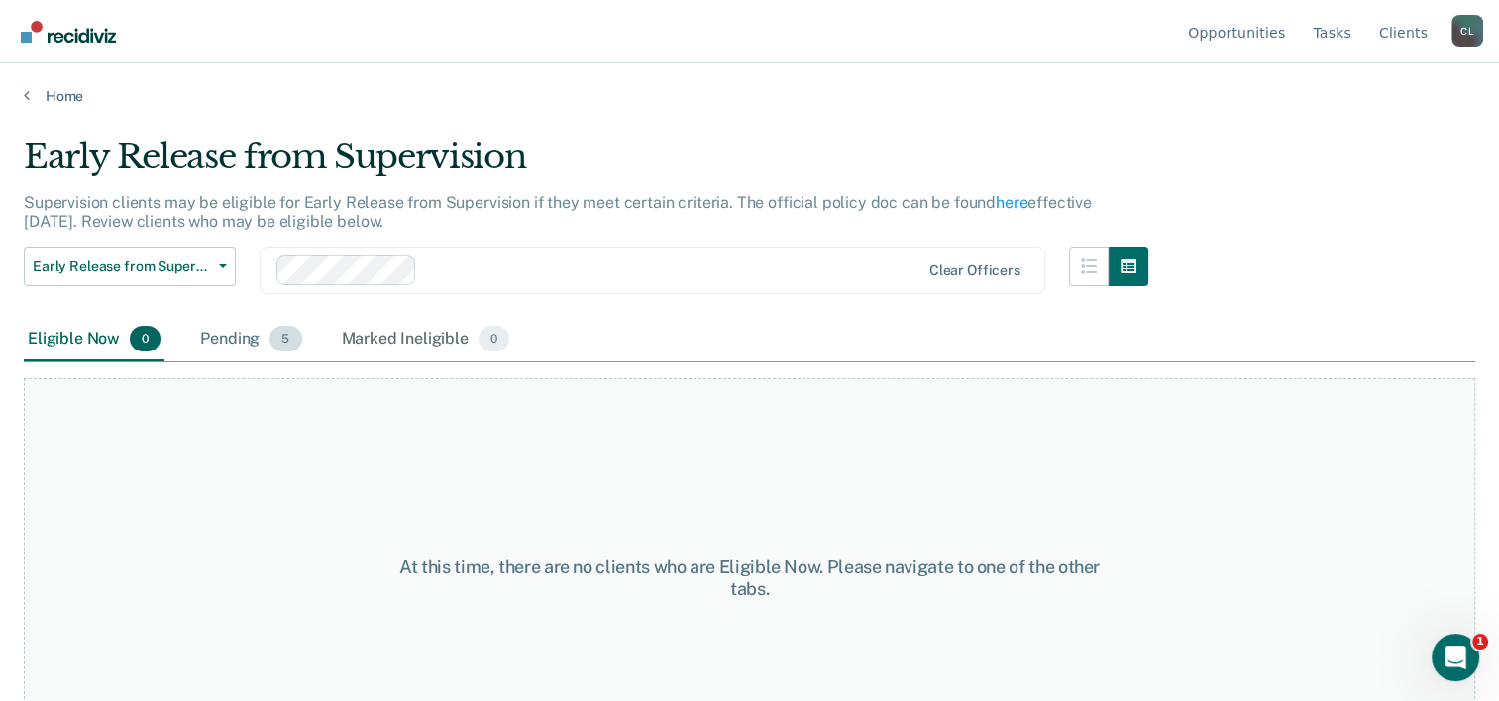
click at [261, 338] on div "Pending 5" at bounding box center [250, 340] width 109 height 44
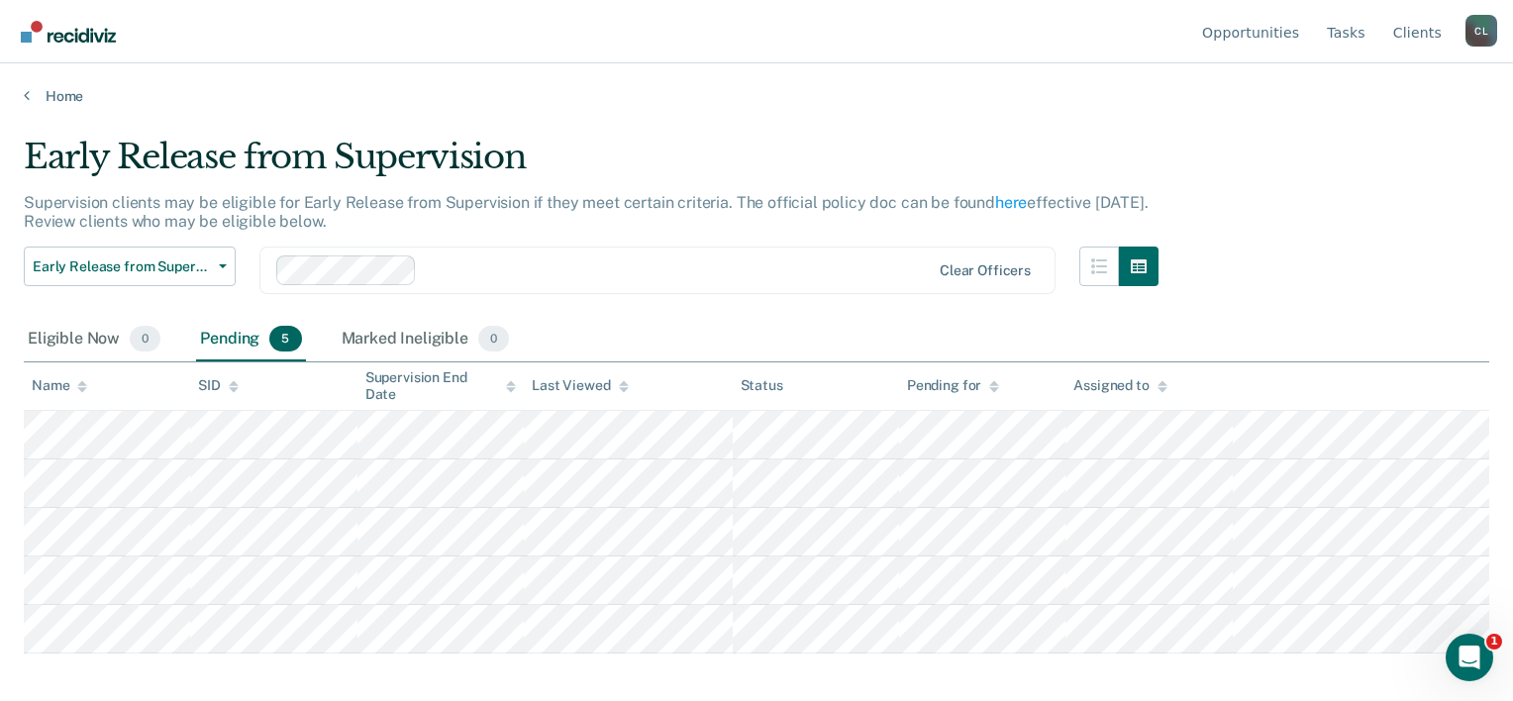
click at [1038, 109] on main "Early Release from Supervision Supervision clients may be eligible for Early Re…" at bounding box center [756, 400] width 1513 height 590
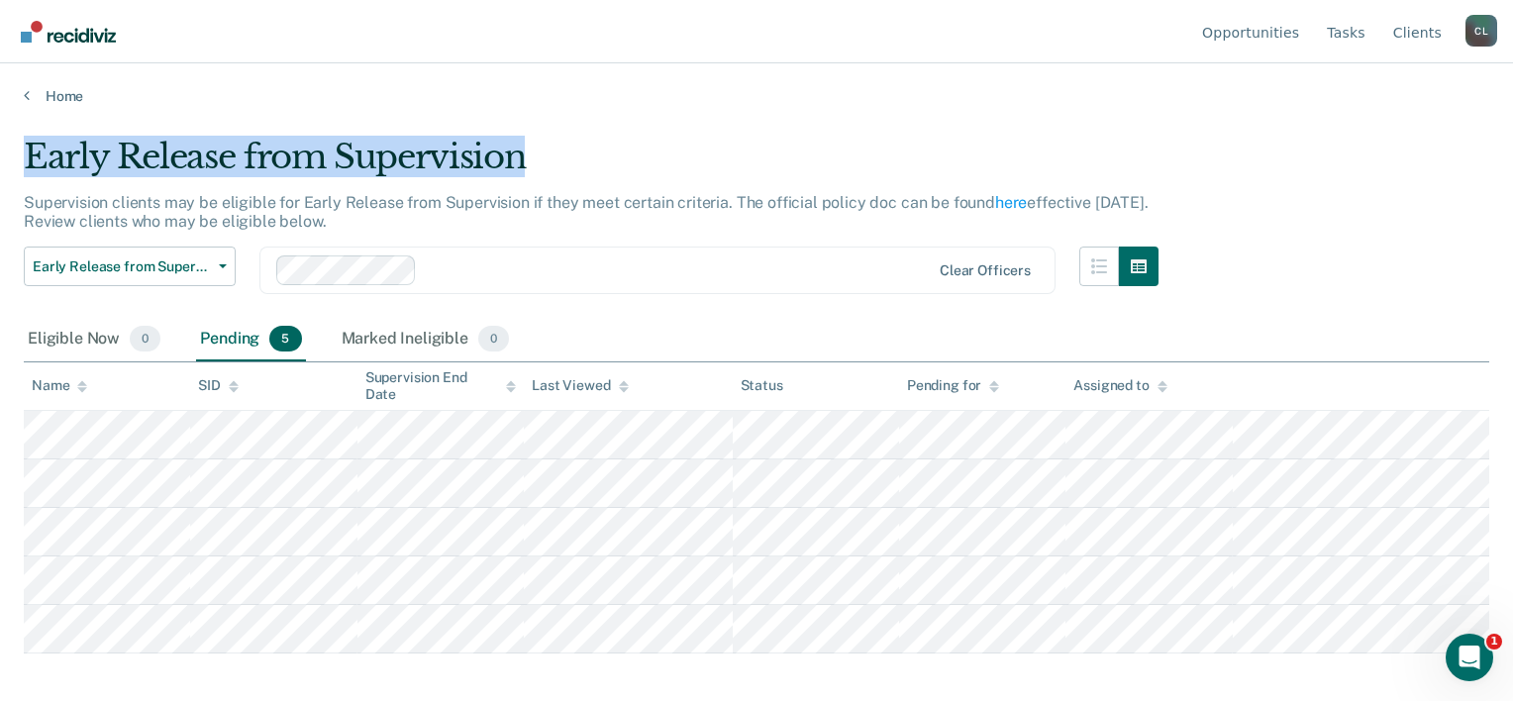
drag, startPoint x: 25, startPoint y: 154, endPoint x: 544, endPoint y: 144, distance: 519.1
click at [544, 144] on div "Early Release from Supervision" at bounding box center [591, 165] width 1135 height 56
click at [1002, 132] on main "Early Release from Supervision Supervision clients may be eligible for Early Re…" at bounding box center [756, 400] width 1513 height 590
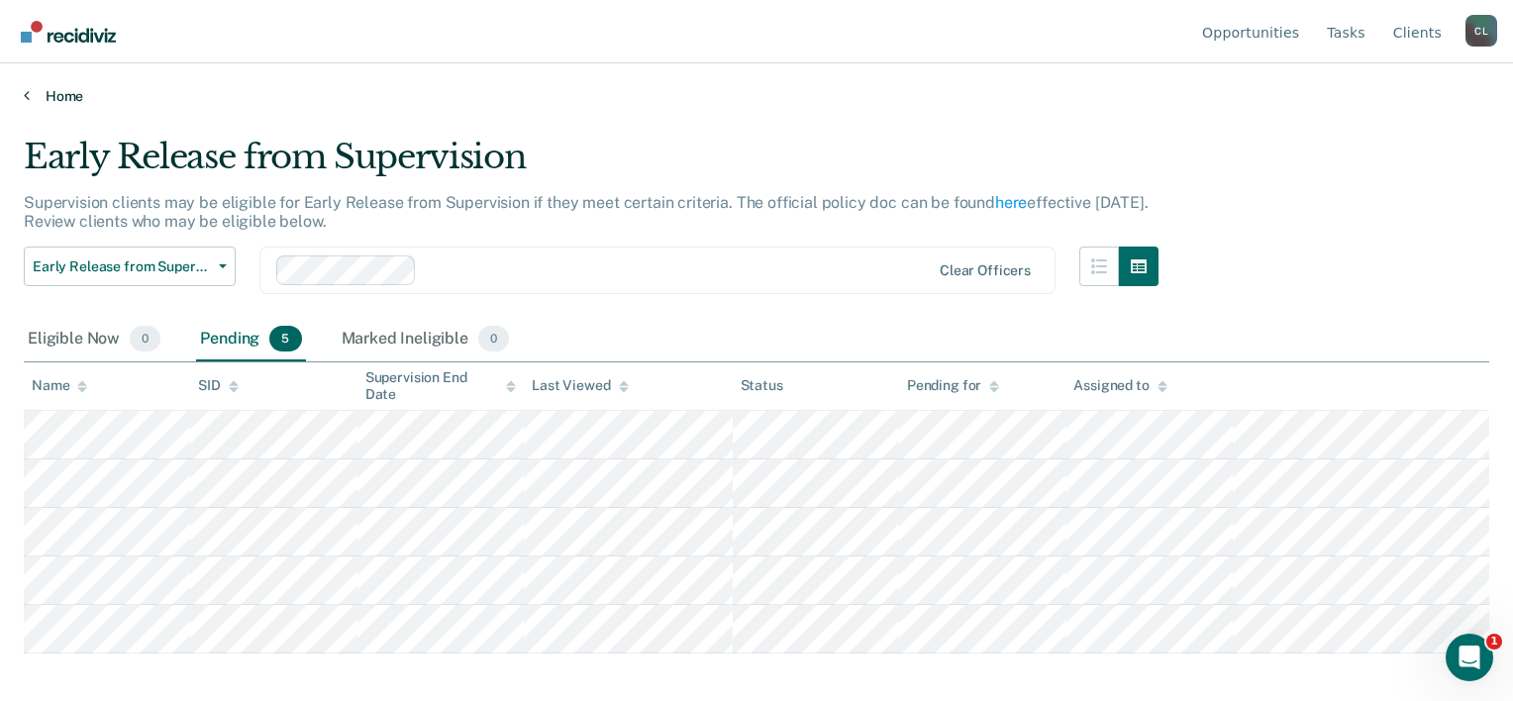
click at [62, 95] on link "Home" at bounding box center [757, 96] width 1466 height 18
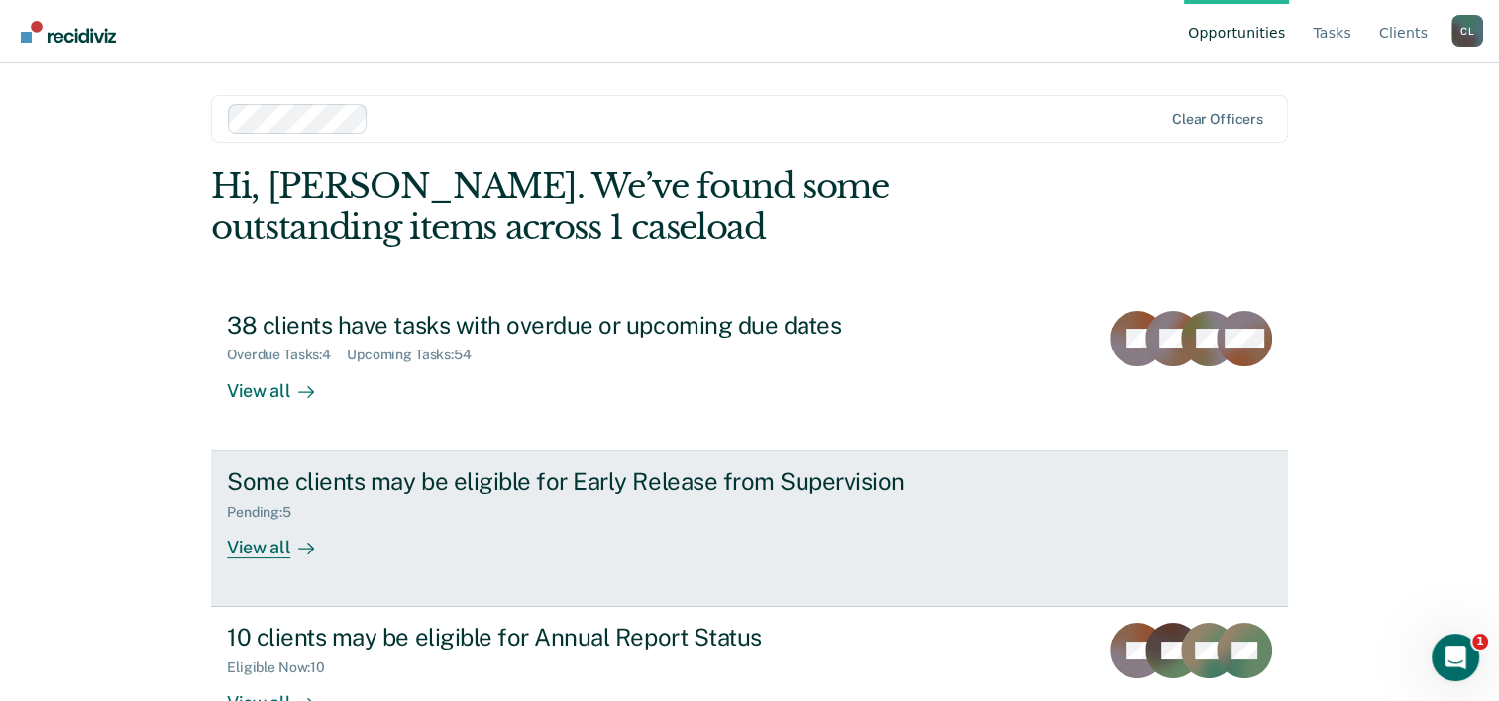
click at [460, 519] on div "Pending : 5" at bounding box center [574, 508] width 695 height 25
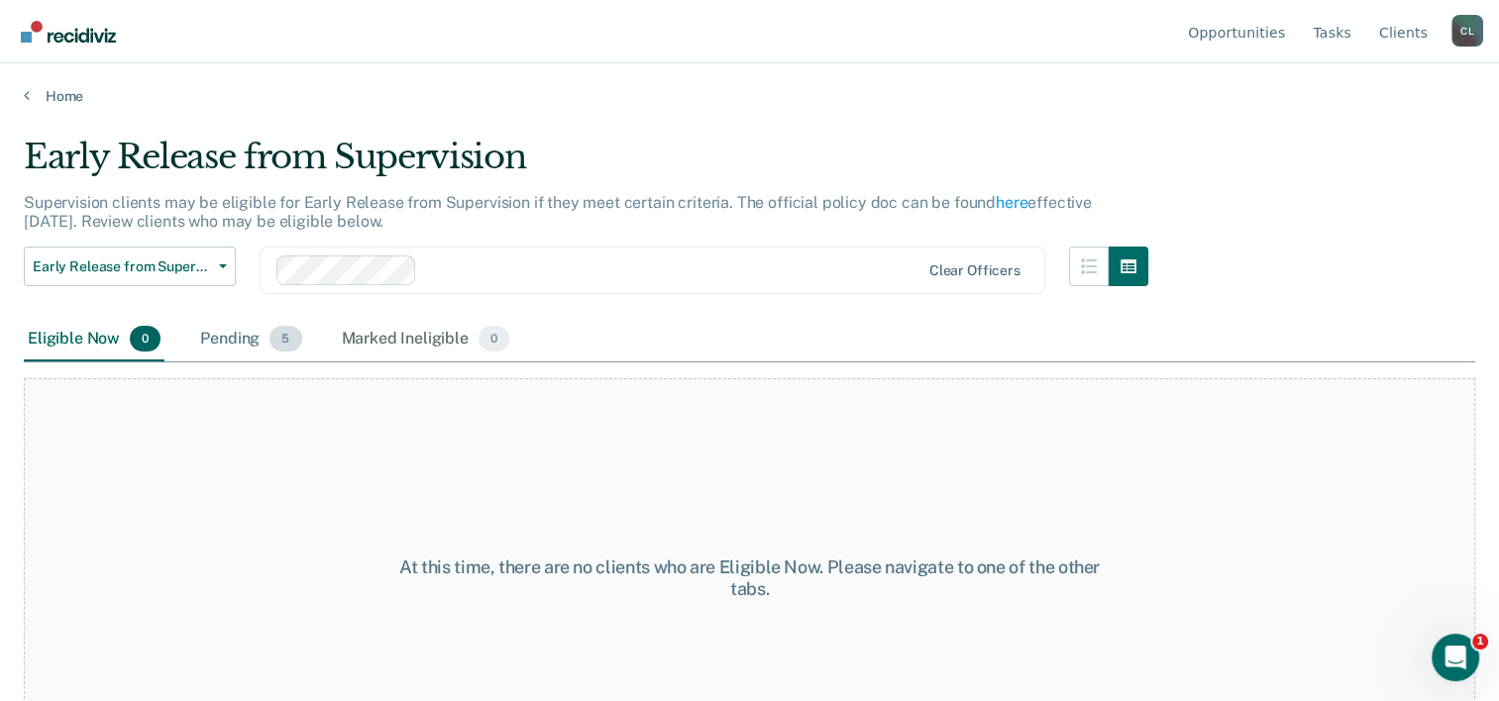
click at [263, 345] on div "Pending 5" at bounding box center [250, 340] width 109 height 44
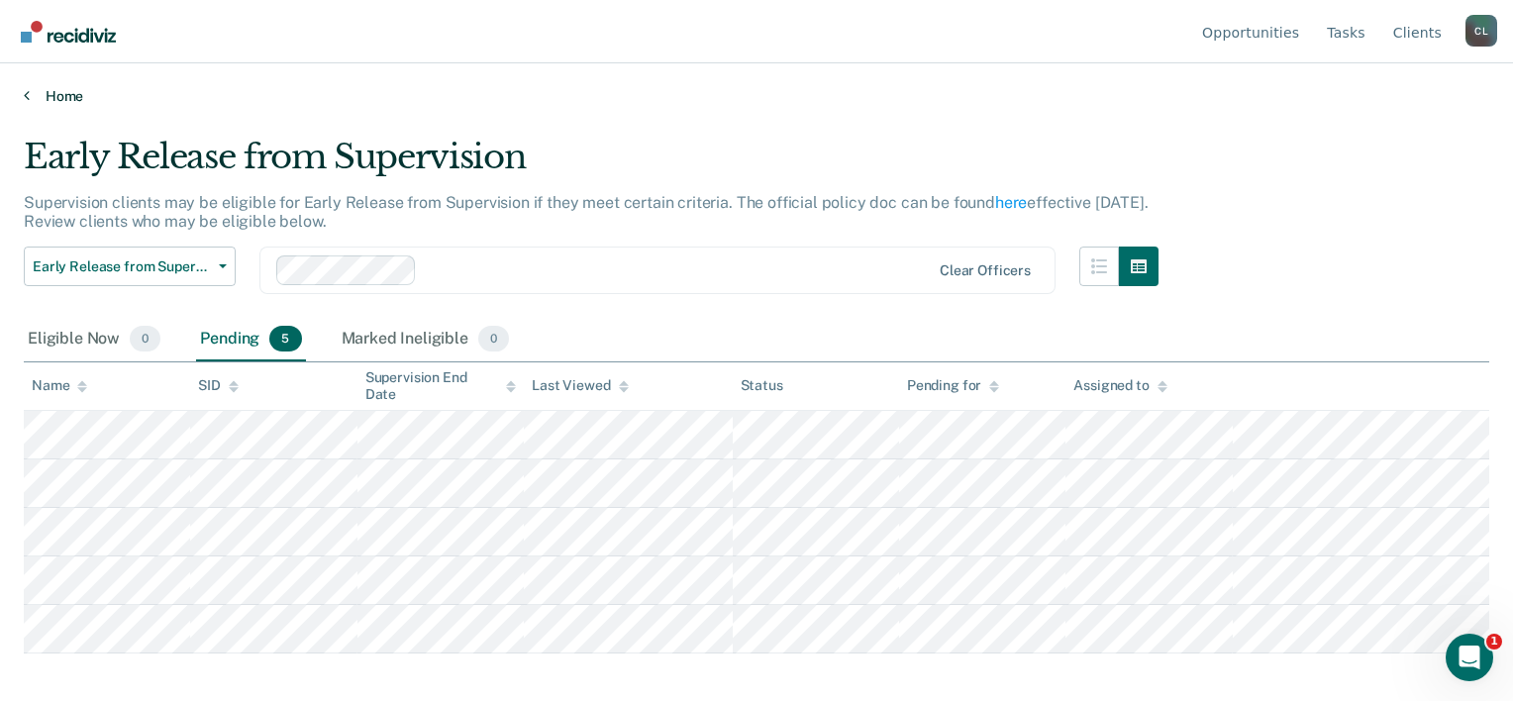
click at [72, 94] on link "Home" at bounding box center [757, 96] width 1466 height 18
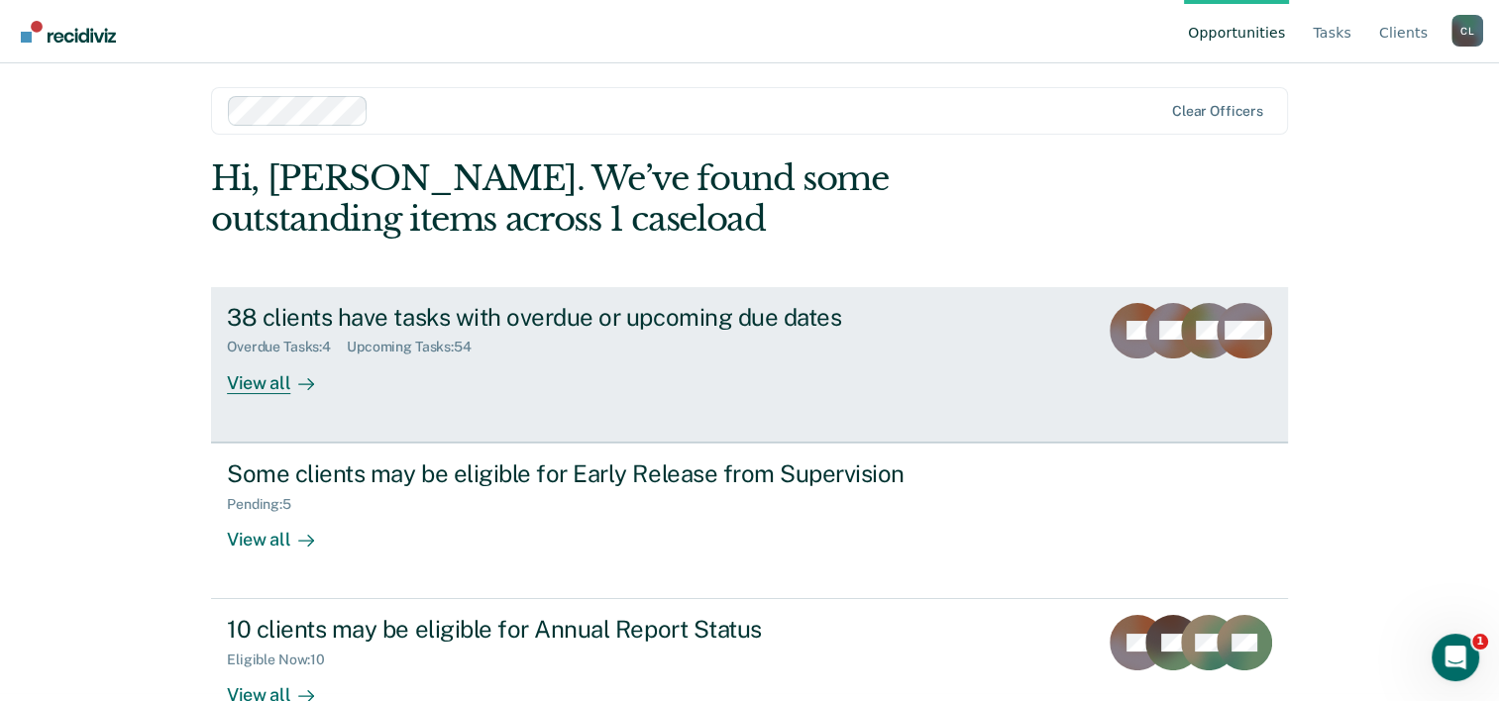
scroll to position [60, 0]
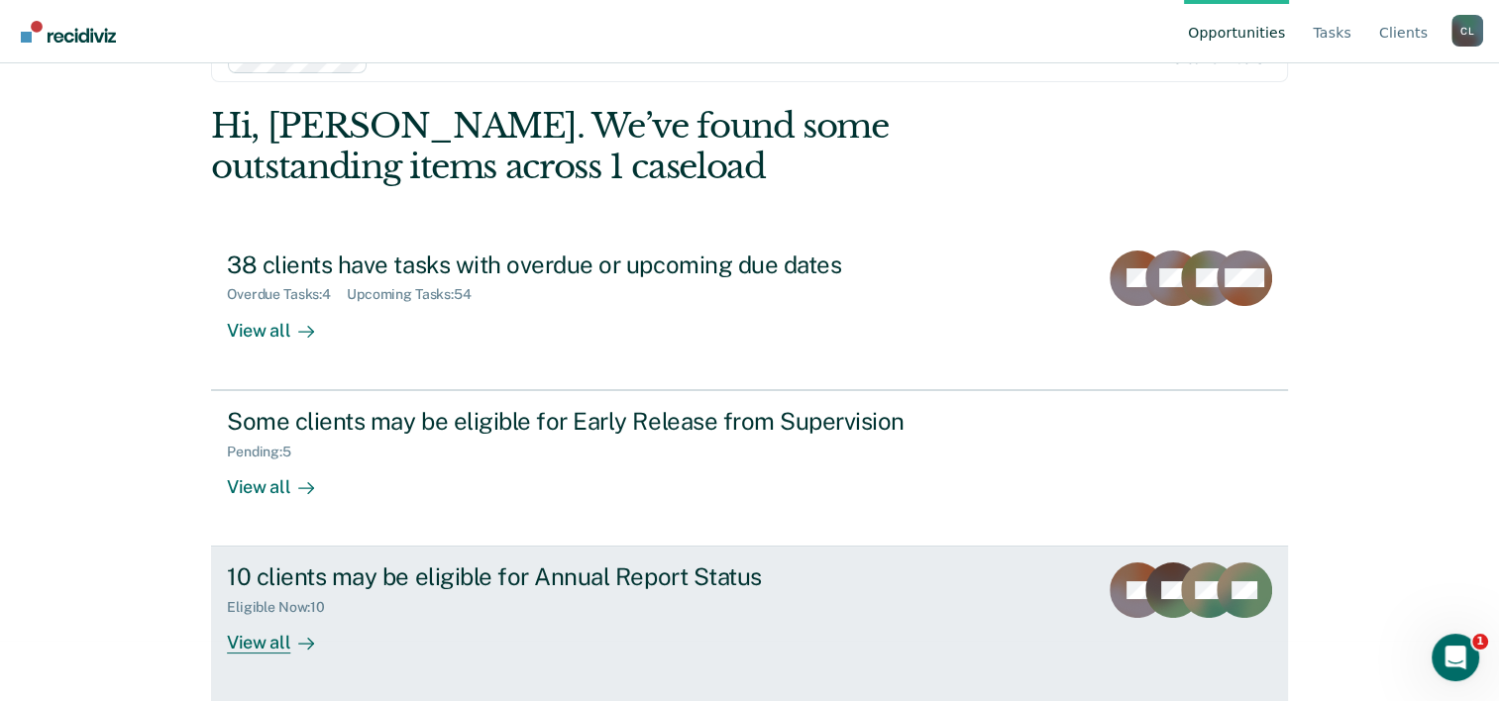
click at [432, 611] on div "Eligible Now : 10" at bounding box center [574, 603] width 695 height 25
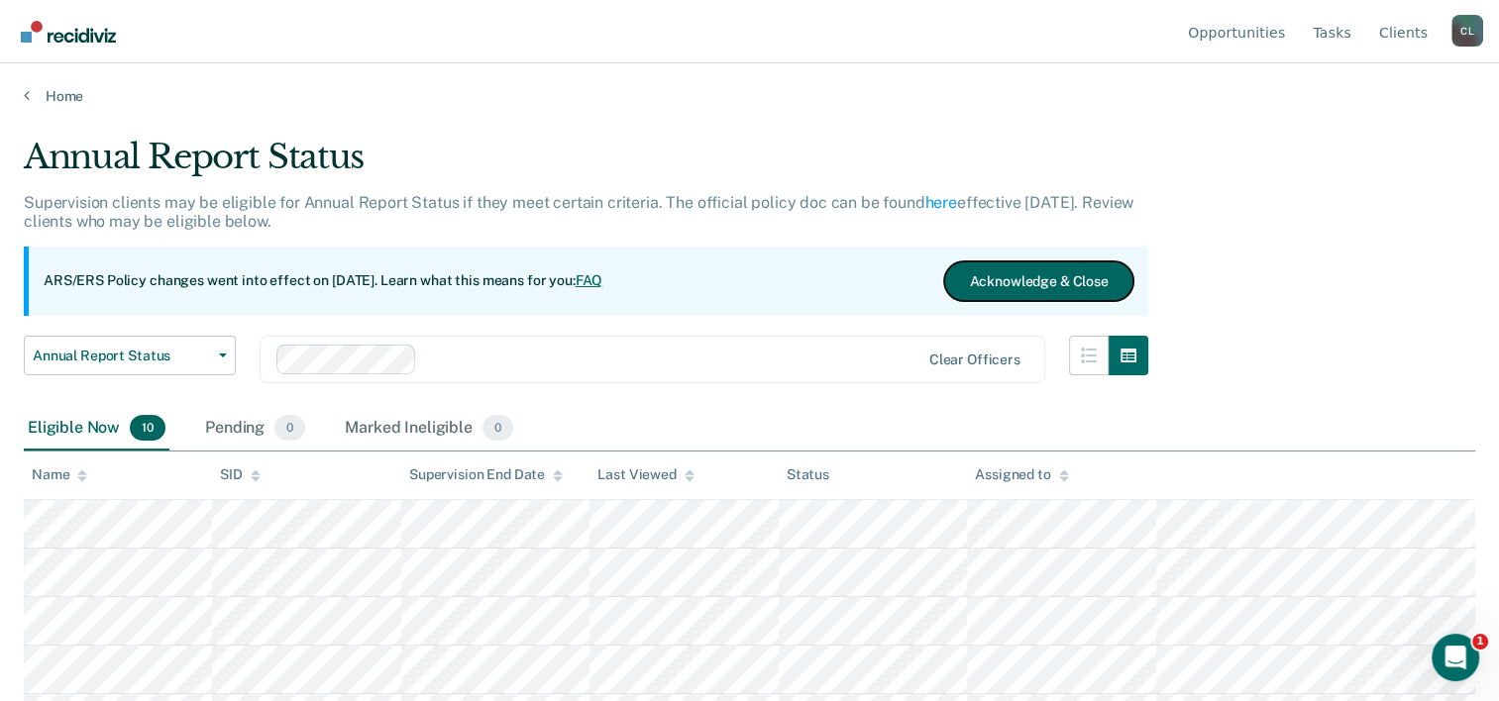
click at [1044, 277] on button "Acknowledge & Close" at bounding box center [1038, 281] width 188 height 40
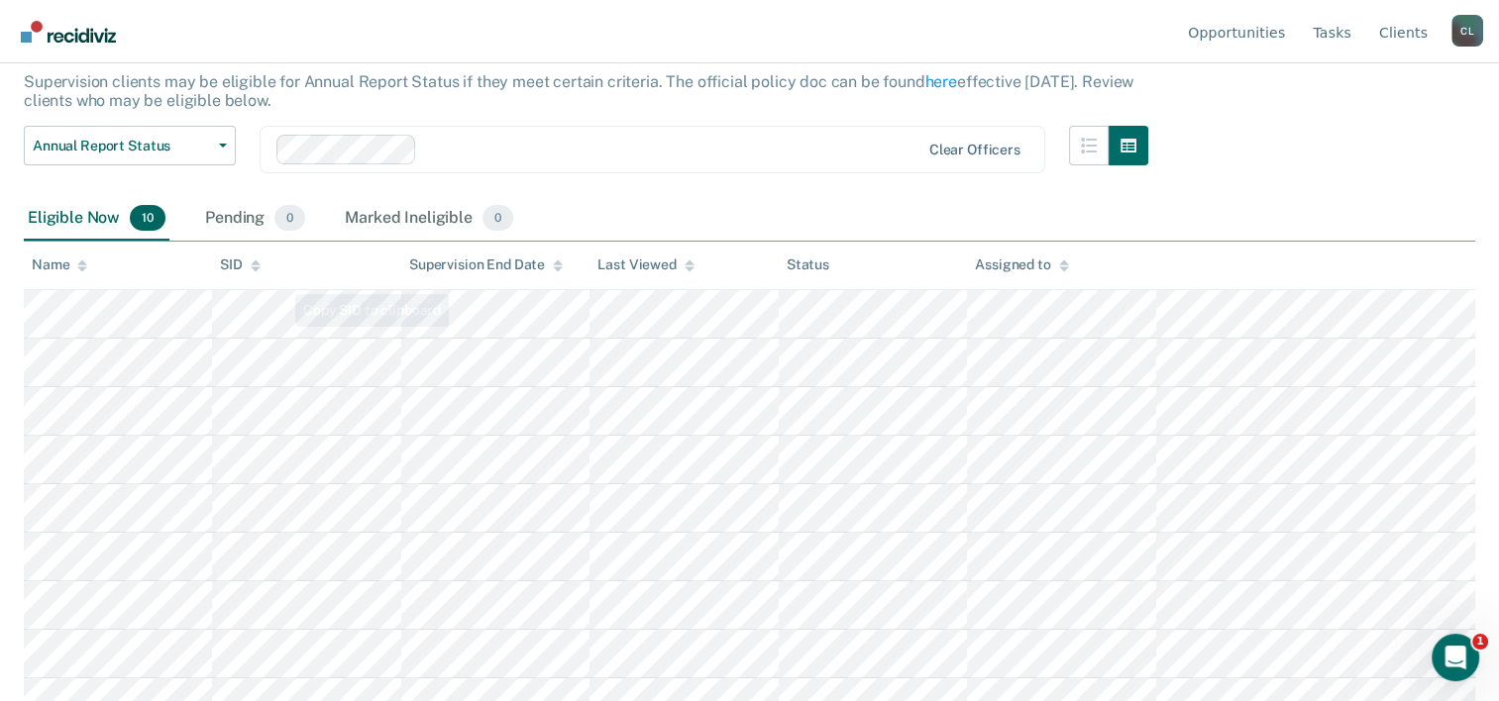
scroll to position [193, 0]
